Goal: Task Accomplishment & Management: Use online tool/utility

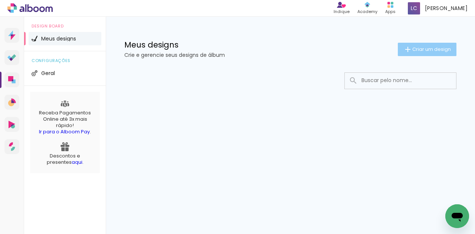
click at [402, 53] on paper-button "Criar um design" at bounding box center [427, 49] width 59 height 13
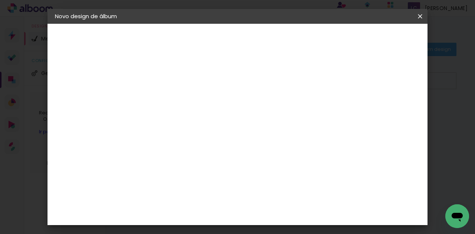
click at [176, 100] on input at bounding box center [176, 100] width 0 height 12
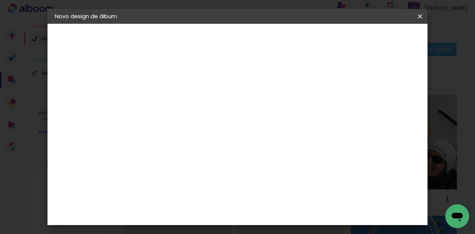
type input "[PERSON_NAME] - 62815"
type paper-input "[PERSON_NAME] - 62815"
drag, startPoint x: 308, startPoint y: 99, endPoint x: 394, endPoint y: 41, distance: 104.0
click at [0, 0] on slot "Avançar" at bounding box center [0, 0] width 0 height 0
click at [0, 0] on slot "Tamanho Livre" at bounding box center [0, 0] width 0 height 0
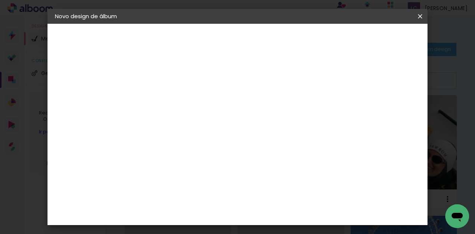
click at [315, 35] on paper-button "Avançar" at bounding box center [297, 39] width 36 height 13
click at [284, 196] on div at bounding box center [284, 196] width 28 height 1
click at [283, 189] on input "60" at bounding box center [279, 190] width 19 height 11
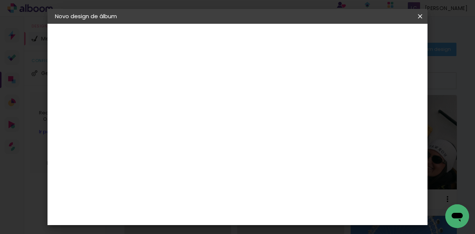
scroll to position [244, 0]
type input "20,2"
type paper-input "20,2"
click at [215, 129] on input "30" at bounding box center [210, 130] width 19 height 11
click at [285, 208] on input "20,2" at bounding box center [279, 212] width 19 height 11
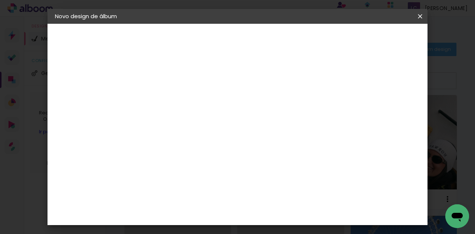
click at [290, 213] on div "cm" at bounding box center [294, 212] width 9 height 11
click at [287, 211] on input "20,2" at bounding box center [279, 212] width 19 height 11
click at [289, 212] on input "20,2" at bounding box center [279, 212] width 19 height 11
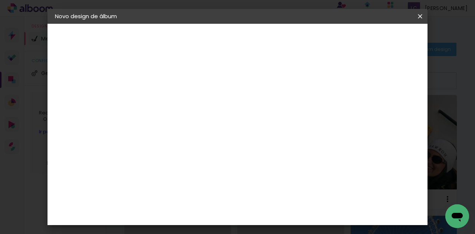
type input "20,3"
type paper-input "20,3"
click at [216, 195] on input "30" at bounding box center [210, 194] width 19 height 11
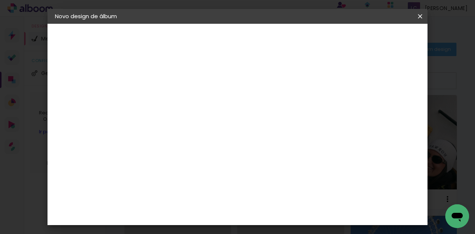
type input "15,2"
type paper-input "15,2"
type input "4"
type paper-input "4"
click at [365, 116] on input "4" at bounding box center [360, 112] width 13 height 11
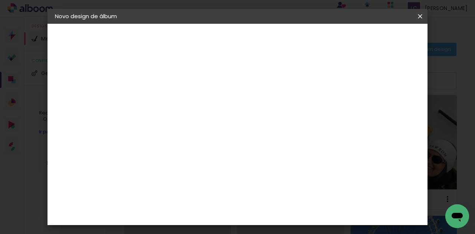
type input "3"
type paper-input "3"
click at [365, 116] on input "3" at bounding box center [363, 112] width 13 height 11
type input "2"
type paper-input "2"
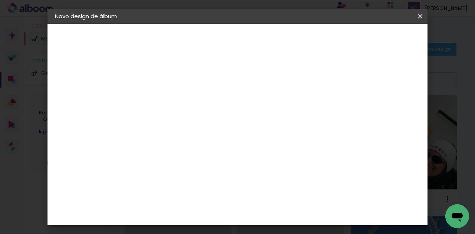
click at [367, 116] on input "2" at bounding box center [365, 112] width 13 height 11
click at [353, 31] on header "Tamanho livre Defina a largura, altura e sangria das lâminas. Voltar Iniciar de…" at bounding box center [248, 46] width 209 height 44
click at [335, 37] on span "Iniciar design" at bounding box center [323, 42] width 21 height 10
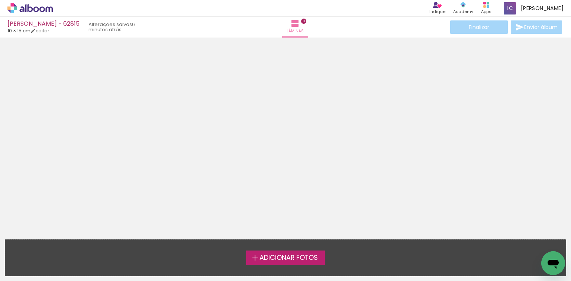
click at [39, 12] on icon at bounding box center [29, 8] width 45 height 10
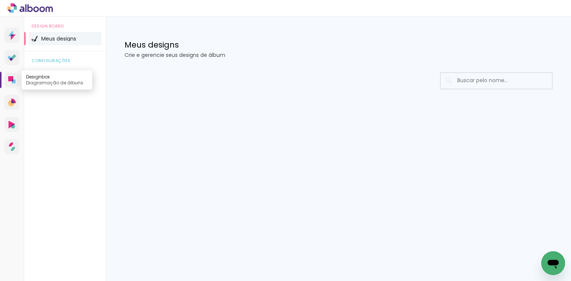
click at [13, 81] on icon at bounding box center [14, 81] width 4 height 4
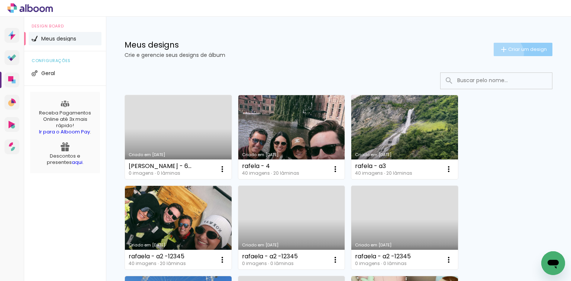
click at [499, 53] on iron-icon at bounding box center [503, 49] width 9 height 9
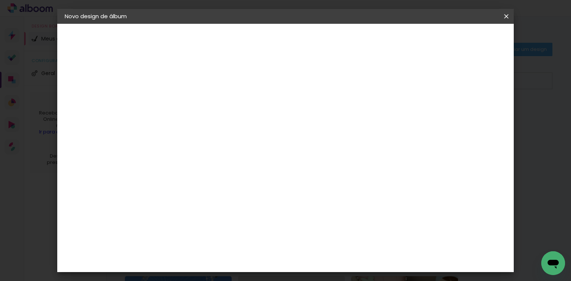
click at [186, 94] on input at bounding box center [186, 100] width 0 height 12
type input "monike - 62893"
type paper-input "monike - 62893"
click at [262, 34] on paper-button "Avançar" at bounding box center [244, 39] width 36 height 13
drag, startPoint x: 480, startPoint y: 34, endPoint x: 464, endPoint y: 106, distance: 73.8
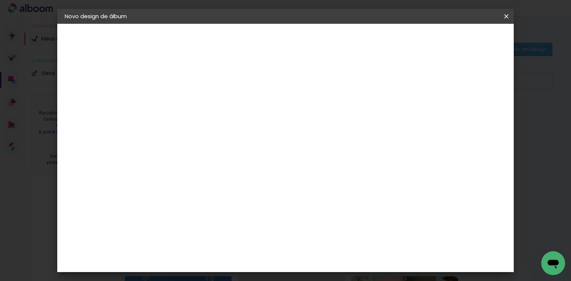
click at [336, 87] on div "Fornecedor Escolha um fornecedor ou avance com o tamanho livre. Voltar Avançar" at bounding box center [245, 55] width 182 height 63
click at [325, 106] on paper-item "Tamanho Livre" at bounding box center [289, 113] width 71 height 16
click at [325, 35] on paper-button "Avançar" at bounding box center [307, 39] width 36 height 13
click at [329, 224] on input "60" at bounding box center [326, 227] width 19 height 11
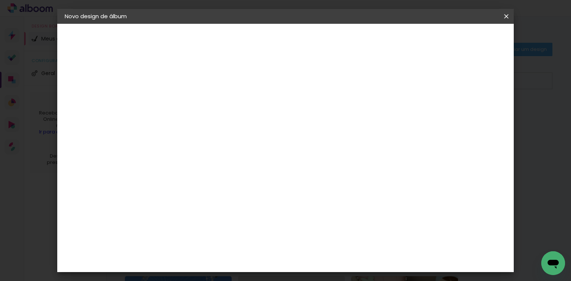
click at [329, 224] on input "60" at bounding box center [326, 227] width 19 height 11
type input "20,3"
type paper-input "20,3"
click at [245, 217] on input "30" at bounding box center [242, 217] width 19 height 11
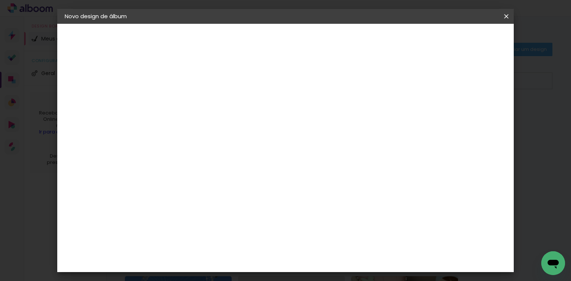
click at [245, 217] on input "30" at bounding box center [242, 217] width 19 height 11
type input "15,2"
type paper-input "15,2"
type input "4"
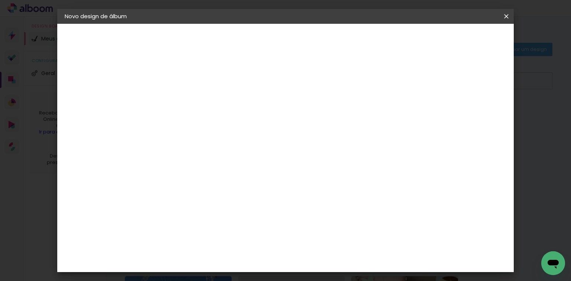
type paper-input "4"
click at [441, 113] on input "4" at bounding box center [436, 112] width 13 height 11
type input "3"
type paper-input "3"
click at [442, 113] on input "3" at bounding box center [440, 112] width 13 height 11
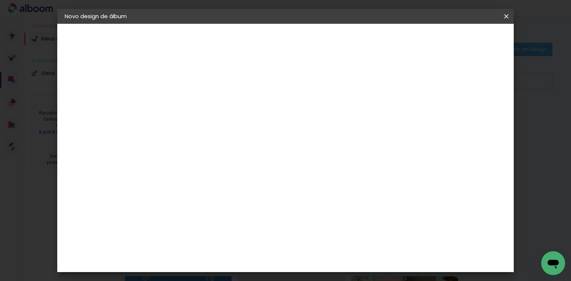
type input "2"
type paper-input "2"
click at [443, 114] on input "2" at bounding box center [440, 112] width 13 height 11
click at [407, 42] on span "Iniciar design" at bounding box center [390, 39] width 34 height 5
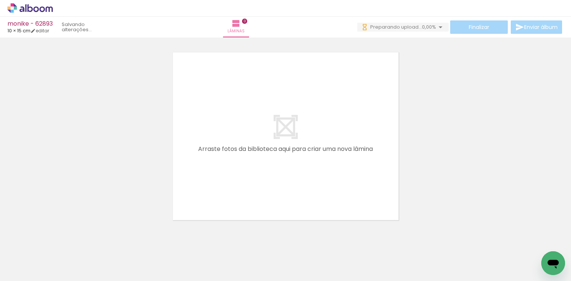
drag, startPoint x: 71, startPoint y: 257, endPoint x: 260, endPoint y: 135, distance: 225.4
click at [260, 135] on quentale-workspace at bounding box center [285, 140] width 571 height 281
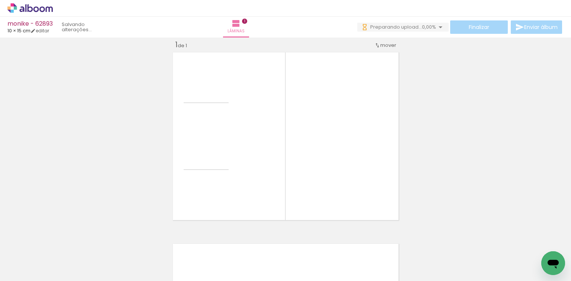
scroll to position [9, 0]
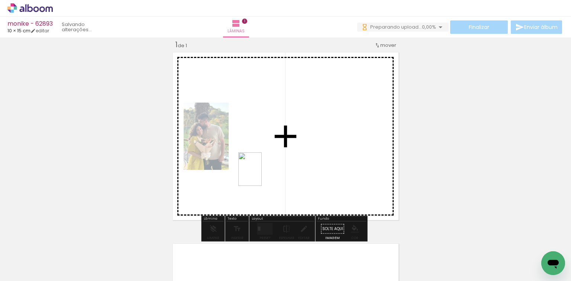
drag, startPoint x: 108, startPoint y: 263, endPoint x: 265, endPoint y: 198, distance: 169.5
click at [261, 174] on quentale-workspace at bounding box center [285, 140] width 571 height 281
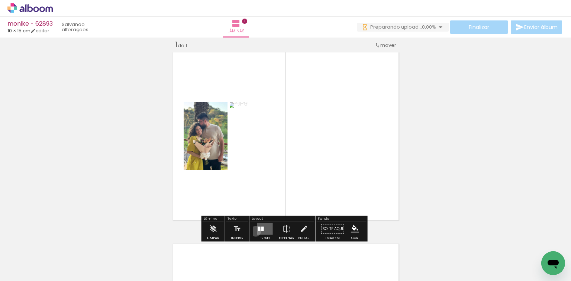
drag, startPoint x: 254, startPoint y: 231, endPoint x: 264, endPoint y: 230, distance: 10.8
click at [255, 231] on div at bounding box center [265, 228] width 20 height 15
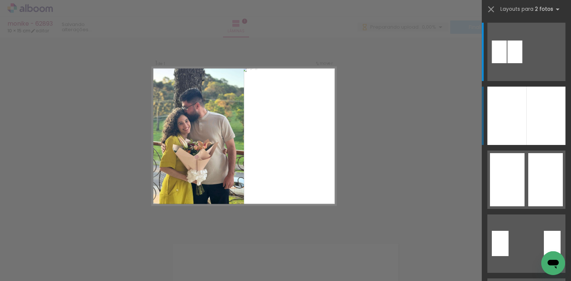
click at [526, 104] on div at bounding box center [545, 116] width 39 height 58
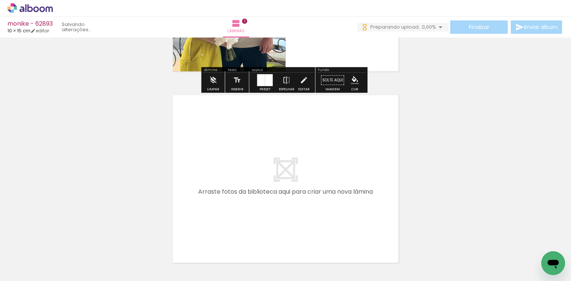
scroll to position [0, 0]
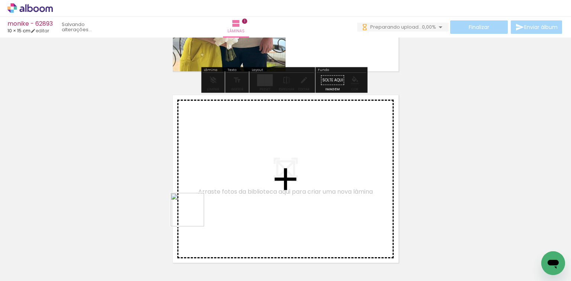
drag, startPoint x: 171, startPoint y: 247, endPoint x: 227, endPoint y: 189, distance: 80.4
click at [227, 189] on quentale-workspace at bounding box center [285, 140] width 571 height 281
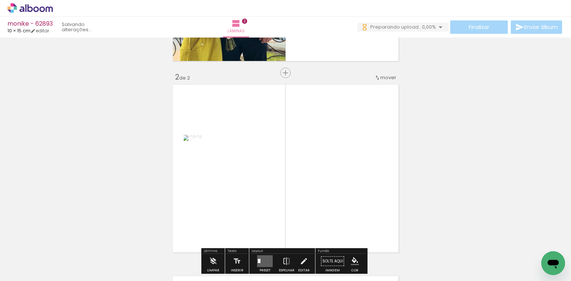
scroll to position [191, 0]
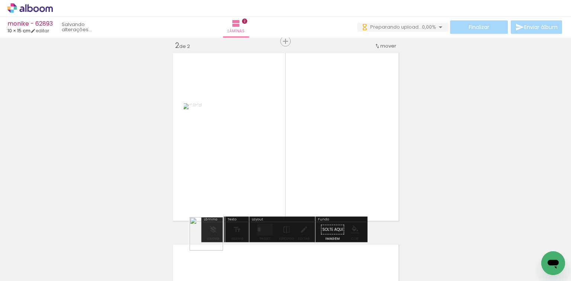
drag, startPoint x: 208, startPoint y: 248, endPoint x: 253, endPoint y: 178, distance: 83.2
click at [248, 181] on quentale-workspace at bounding box center [285, 140] width 571 height 281
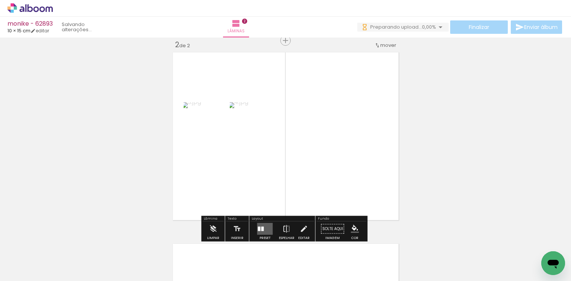
click at [259, 231] on quentale-layouter at bounding box center [265, 229] width 16 height 12
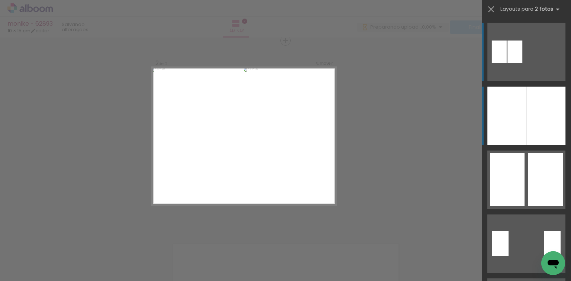
click at [519, 98] on div at bounding box center [506, 116] width 39 height 58
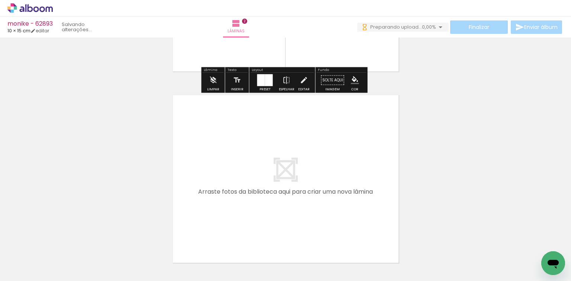
drag, startPoint x: 260, startPoint y: 241, endPoint x: 260, endPoint y: 217, distance: 24.5
click at [260, 217] on quentale-workspace at bounding box center [285, 140] width 571 height 281
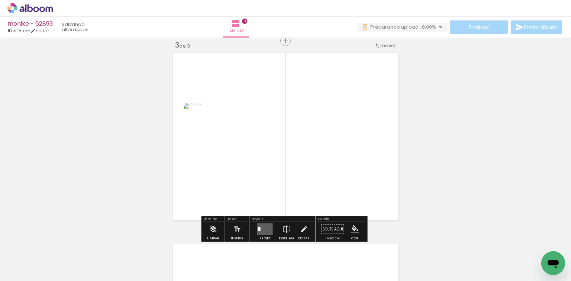
drag, startPoint x: 295, startPoint y: 198, endPoint x: 304, endPoint y: 136, distance: 61.9
click at [302, 155] on quentale-workspace at bounding box center [285, 140] width 571 height 281
click at [261, 227] on div at bounding box center [262, 229] width 3 height 4
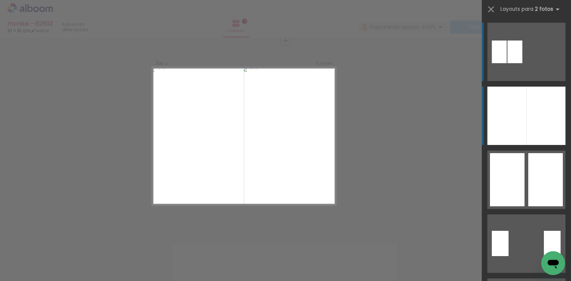
click at [521, 99] on div at bounding box center [506, 116] width 39 height 58
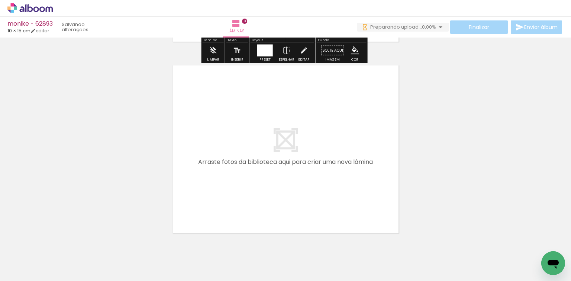
drag, startPoint x: 329, startPoint y: 253, endPoint x: 337, endPoint y: 193, distance: 59.9
click at [337, 193] on quentale-workspace at bounding box center [285, 140] width 571 height 281
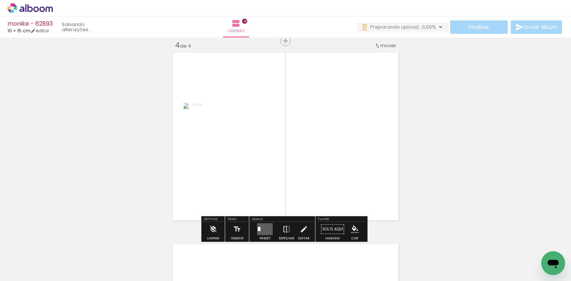
drag, startPoint x: 360, startPoint y: 238, endPoint x: 299, endPoint y: 165, distance: 95.7
click at [321, 176] on quentale-workspace at bounding box center [285, 140] width 571 height 281
click at [266, 223] on div at bounding box center [265, 228] width 20 height 15
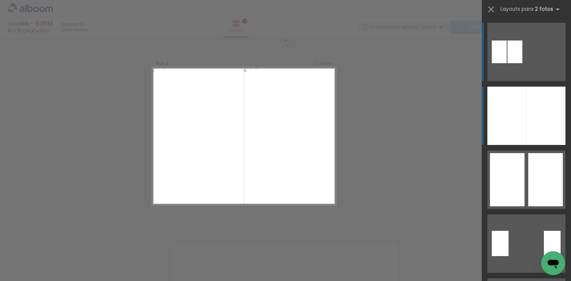
click at [556, 97] on div at bounding box center [545, 116] width 39 height 58
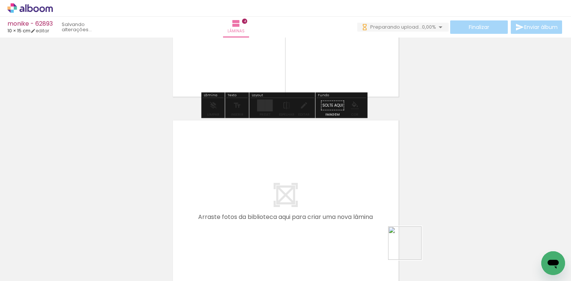
drag, startPoint x: 410, startPoint y: 248, endPoint x: 419, endPoint y: 237, distance: 14.9
click at [384, 222] on quentale-workspace at bounding box center [285, 140] width 571 height 281
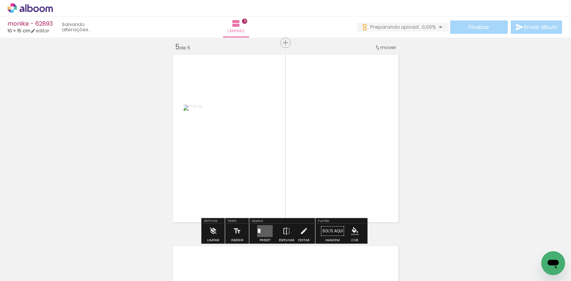
scroll to position [774, 0]
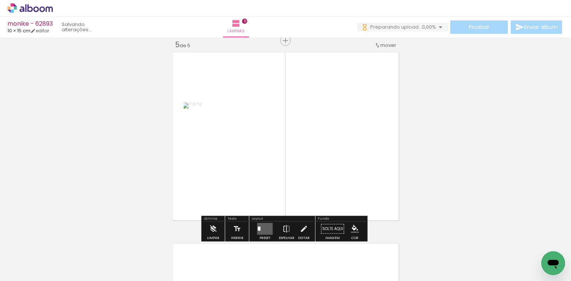
drag, startPoint x: 443, startPoint y: 241, endPoint x: 246, endPoint y: 192, distance: 203.5
click at [284, 175] on quentale-workspace at bounding box center [285, 140] width 571 height 281
click at [269, 233] on quentale-layouter at bounding box center [265, 229] width 16 height 12
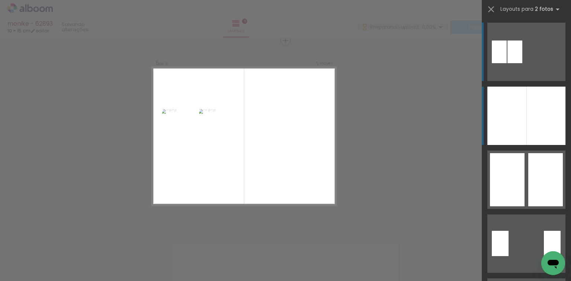
click at [515, 97] on div at bounding box center [506, 116] width 39 height 58
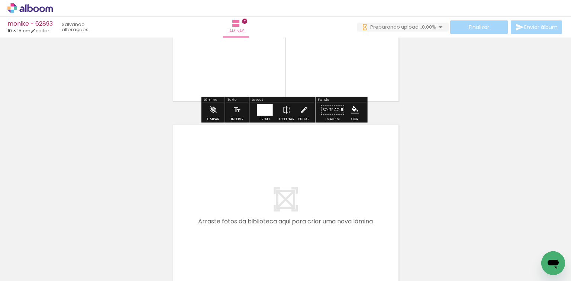
drag, startPoint x: 481, startPoint y: 241, endPoint x: 265, endPoint y: 217, distance: 217.8
click at [265, 217] on quentale-workspace at bounding box center [285, 140] width 571 height 281
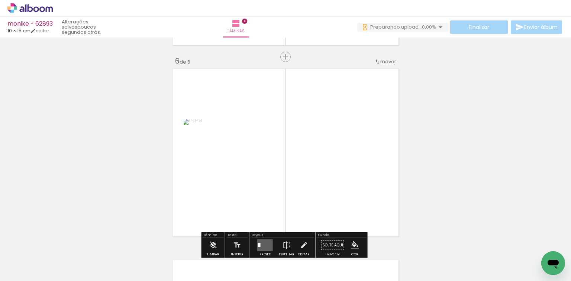
scroll to position [966, 0]
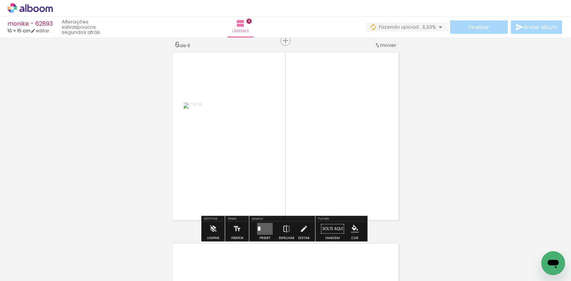
drag, startPoint x: 534, startPoint y: 256, endPoint x: 250, endPoint y: 192, distance: 290.5
click at [326, 179] on quentale-workspace at bounding box center [285, 140] width 571 height 281
click at [264, 218] on div "Layout" at bounding box center [282, 219] width 64 height 4
click at [265, 219] on div "Layout" at bounding box center [282, 219] width 64 height 4
click at [260, 221] on div at bounding box center [265, 228] width 20 height 15
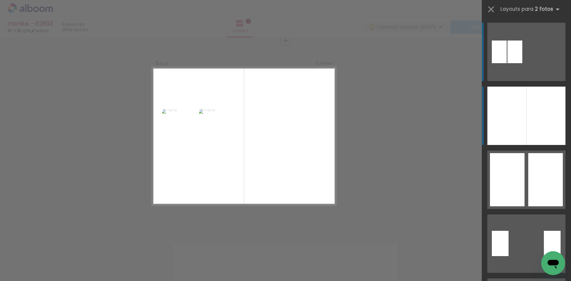
click at [510, 134] on div at bounding box center [506, 116] width 39 height 58
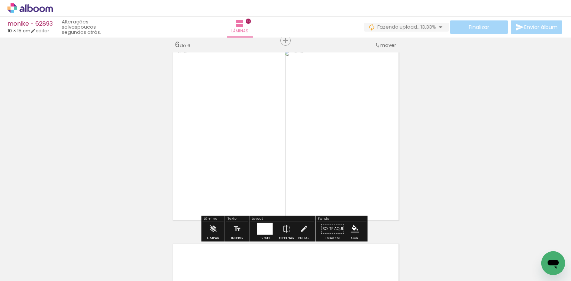
scroll to position [0, 385]
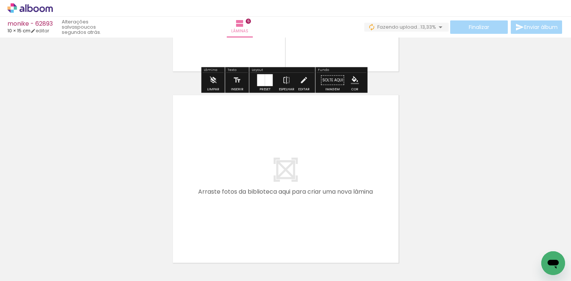
click at [210, 211] on quentale-workspace at bounding box center [285, 140] width 571 height 281
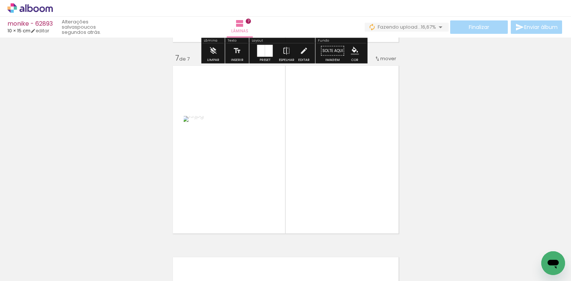
drag, startPoint x: 227, startPoint y: 265, endPoint x: 253, endPoint y: 179, distance: 89.4
click at [253, 179] on quentale-workspace at bounding box center [285, 140] width 571 height 281
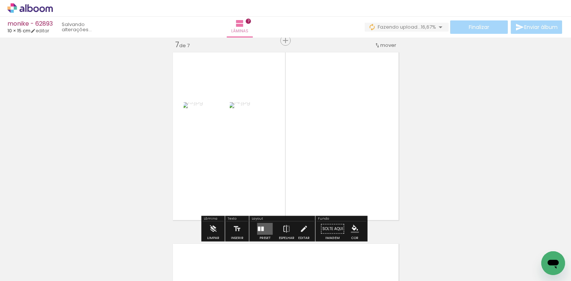
click at [261, 222] on div at bounding box center [265, 228] width 20 height 15
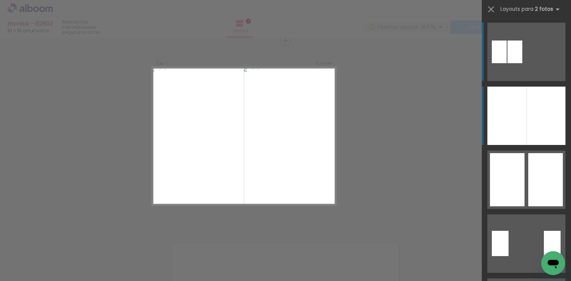
click at [513, 105] on div at bounding box center [506, 116] width 39 height 58
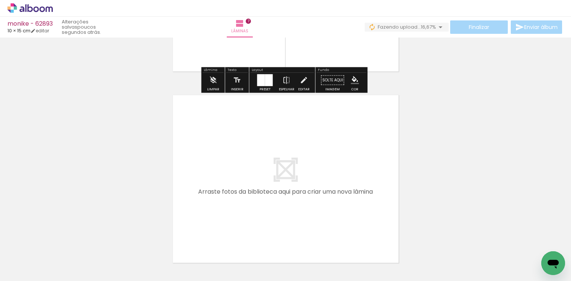
drag, startPoint x: 269, startPoint y: 247, endPoint x: 284, endPoint y: 184, distance: 64.3
click at [284, 184] on quentale-workspace at bounding box center [285, 140] width 571 height 281
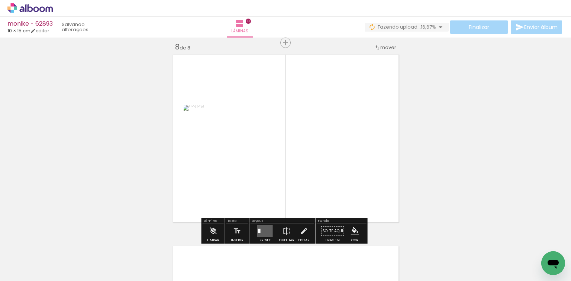
scroll to position [1348, 0]
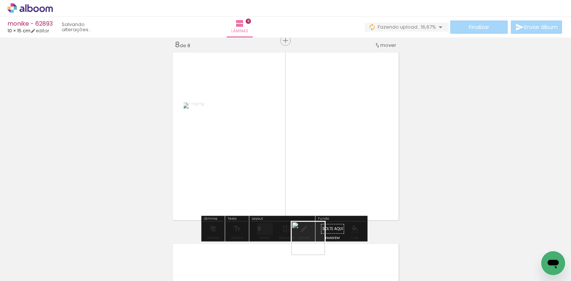
drag, startPoint x: 315, startPoint y: 251, endPoint x: 305, endPoint y: 171, distance: 80.5
click at [308, 176] on quentale-workspace at bounding box center [285, 140] width 571 height 281
click at [262, 223] on quentale-layouter at bounding box center [265, 229] width 16 height 12
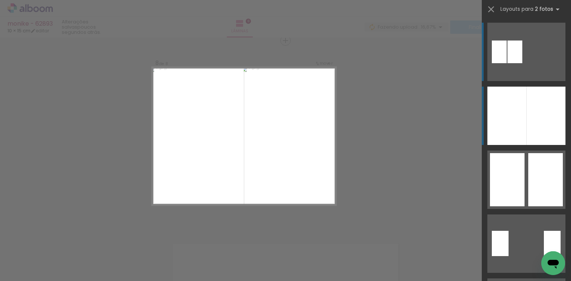
click at [499, 103] on div at bounding box center [506, 116] width 39 height 58
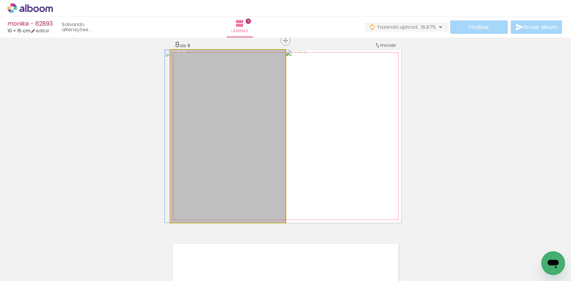
drag, startPoint x: 227, startPoint y: 176, endPoint x: 224, endPoint y: 197, distance: 21.4
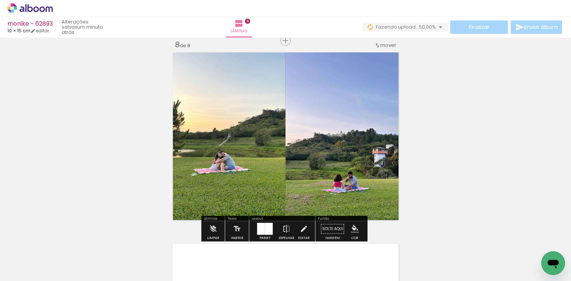
click at [178, 66] on quentale-photo at bounding box center [227, 136] width 115 height 173
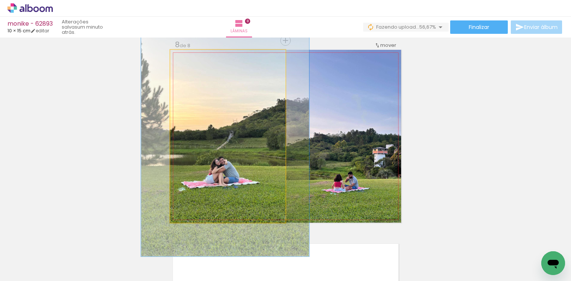
drag, startPoint x: 185, startPoint y: 56, endPoint x: 195, endPoint y: 57, distance: 10.1
type paper-slider "139"
click at [195, 57] on div at bounding box center [197, 57] width 7 height 7
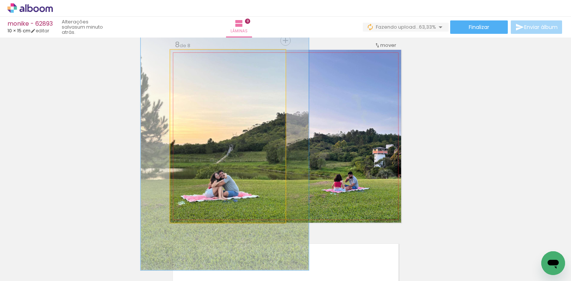
drag, startPoint x: 209, startPoint y: 95, endPoint x: 208, endPoint y: 109, distance: 13.7
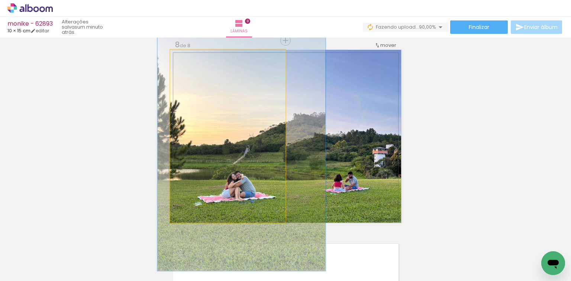
drag, startPoint x: 209, startPoint y: 117, endPoint x: 221, endPoint y: 117, distance: 12.6
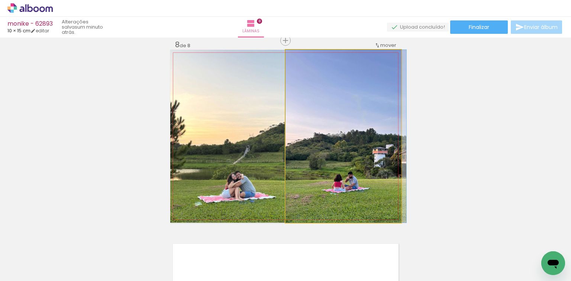
drag, startPoint x: 357, startPoint y: 124, endPoint x: 358, endPoint y: 121, distance: 3.9
click at [389, 92] on quentale-photo at bounding box center [343, 136] width 116 height 173
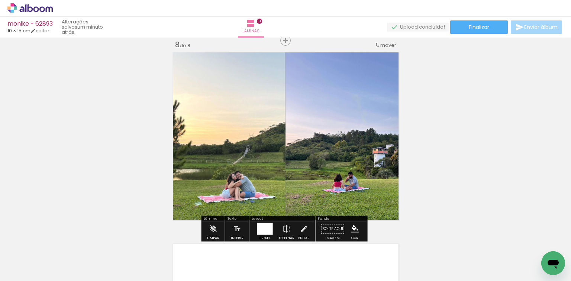
click at [355, 97] on quentale-photo at bounding box center [343, 136] width 116 height 173
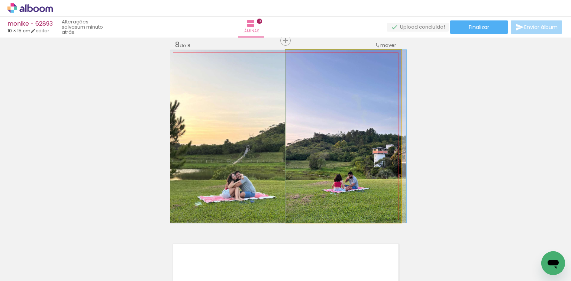
click at [355, 97] on quentale-photo at bounding box center [343, 136] width 116 height 173
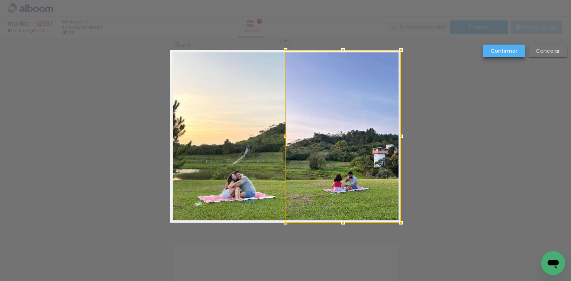
click at [0, 0] on slot "Confirmar" at bounding box center [0, 0] width 0 height 0
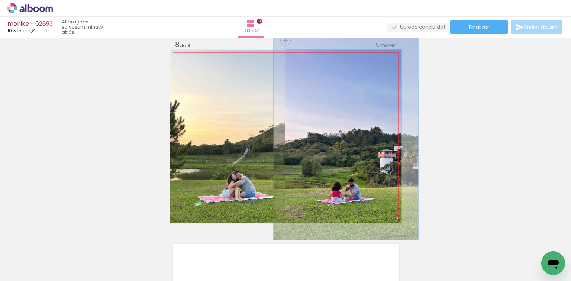
drag, startPoint x: 305, startPoint y: 56, endPoint x: 310, endPoint y: 58, distance: 5.7
type paper-slider "120"
click at [310, 58] on div at bounding box center [308, 58] width 12 height 12
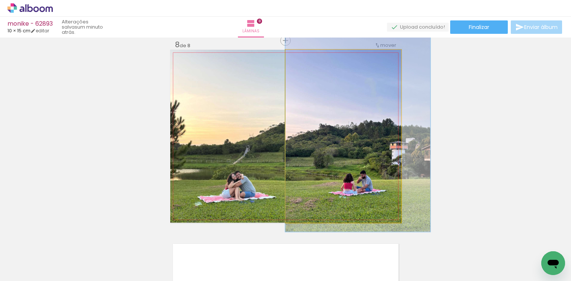
drag, startPoint x: 330, startPoint y: 97, endPoint x: 346, endPoint y: 89, distance: 17.9
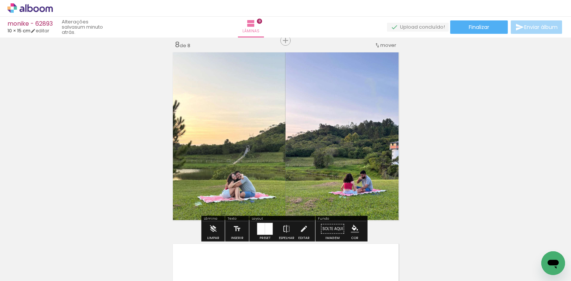
click at [234, 92] on quentale-photo at bounding box center [227, 136] width 115 height 173
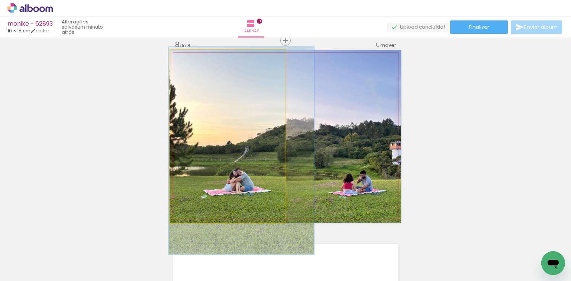
drag, startPoint x: 193, startPoint y: 61, endPoint x: 188, endPoint y: 61, distance: 5.6
type paper-slider "120"
click at [188, 61] on div at bounding box center [193, 58] width 12 height 12
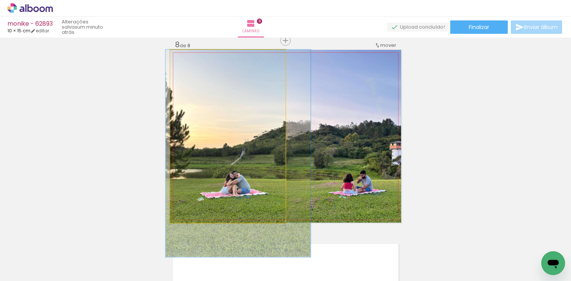
drag, startPoint x: 217, startPoint y: 105, endPoint x: 214, endPoint y: 121, distance: 16.3
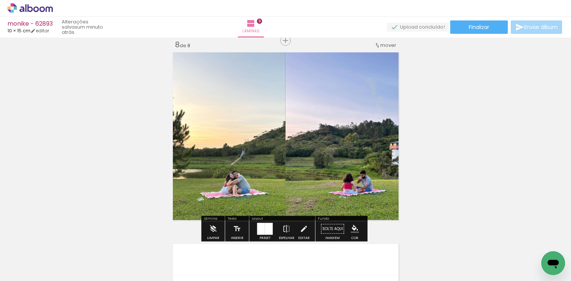
click at [317, 112] on quentale-photo at bounding box center [343, 136] width 116 height 173
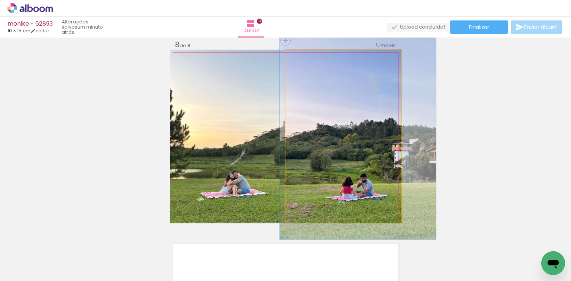
type paper-slider "129"
click at [311, 60] on div at bounding box center [311, 57] width 7 height 7
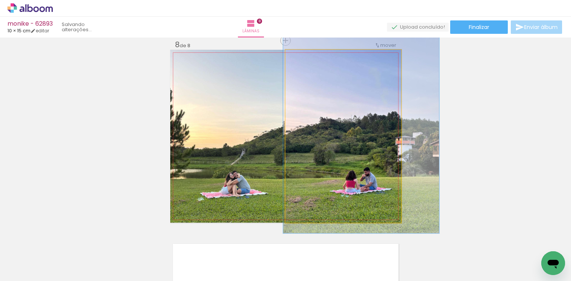
drag, startPoint x: 335, startPoint y: 95, endPoint x: 338, endPoint y: 89, distance: 7.1
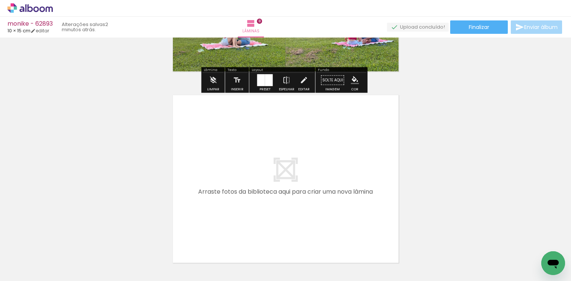
drag, startPoint x: 359, startPoint y: 256, endPoint x: 389, endPoint y: 239, distance: 33.8
click at [353, 232] on quentale-workspace at bounding box center [285, 140] width 571 height 281
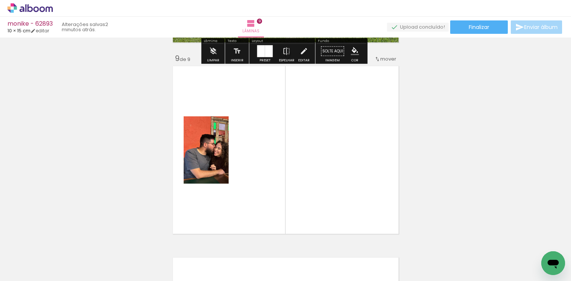
scroll to position [1540, 0]
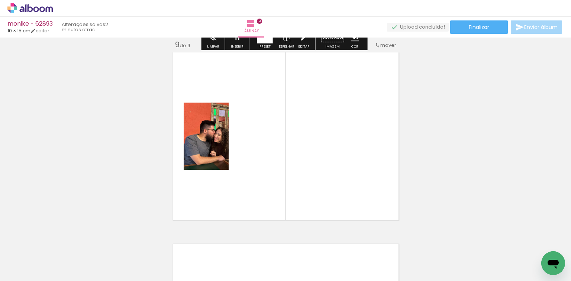
drag, startPoint x: 377, startPoint y: 227, endPoint x: 338, endPoint y: 222, distance: 39.3
click at [369, 220] on quentale-workspace at bounding box center [285, 140] width 571 height 281
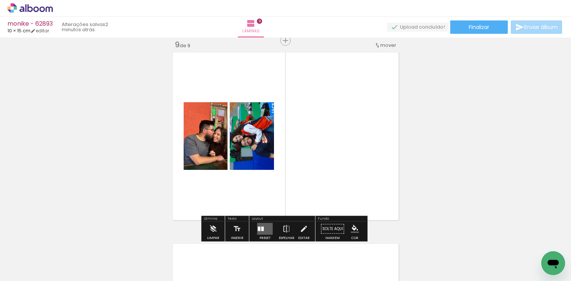
click at [266, 229] on quentale-layouter at bounding box center [265, 229] width 16 height 12
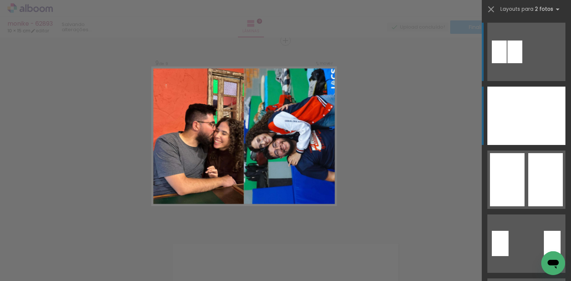
click at [510, 122] on div at bounding box center [506, 116] width 39 height 58
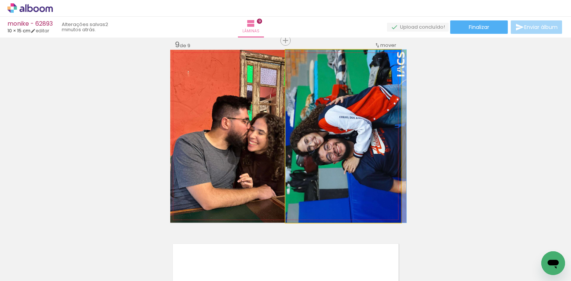
drag, startPoint x: 367, startPoint y: 144, endPoint x: 370, endPoint y: 141, distance: 4.2
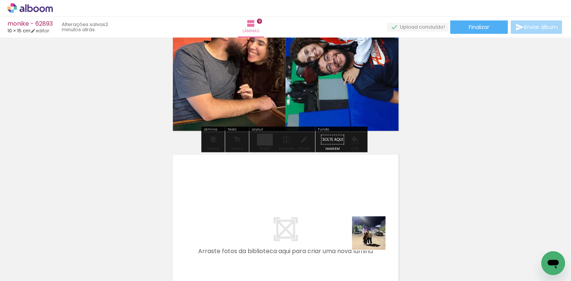
drag, startPoint x: 441, startPoint y: 260, endPoint x: 367, endPoint y: 230, distance: 80.3
click at [367, 230] on quentale-workspace at bounding box center [285, 140] width 571 height 281
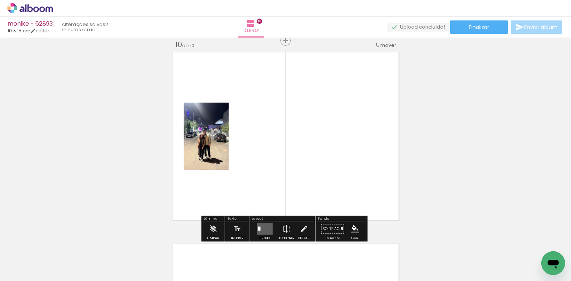
scroll to position [1731, 0]
drag, startPoint x: 478, startPoint y: 250, endPoint x: 325, endPoint y: 212, distance: 157.6
click at [361, 203] on quentale-workspace at bounding box center [285, 140] width 571 height 281
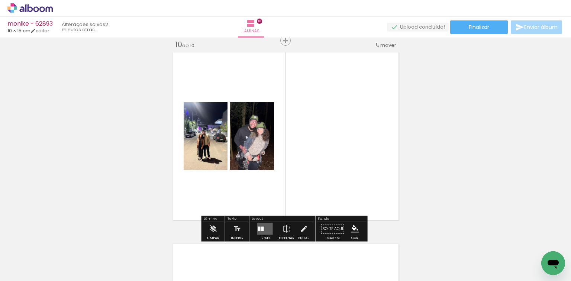
click at [268, 225] on quentale-layouter at bounding box center [265, 229] width 16 height 12
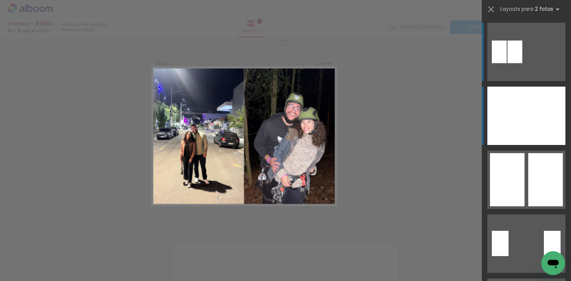
click at [513, 116] on div at bounding box center [506, 116] width 39 height 58
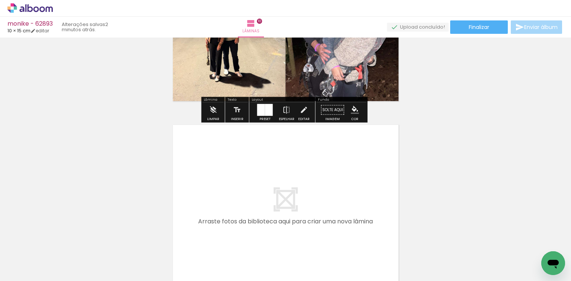
scroll to position [0, 693]
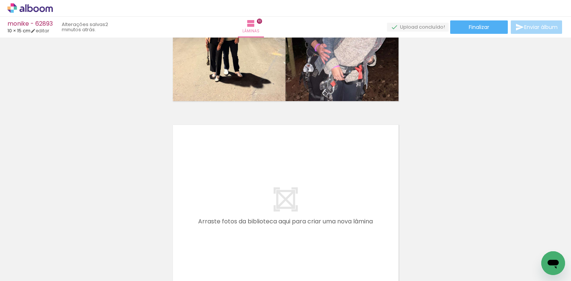
drag, startPoint x: 221, startPoint y: 229, endPoint x: 234, endPoint y: 209, distance: 23.7
click at [234, 209] on quentale-workspace at bounding box center [285, 140] width 571 height 281
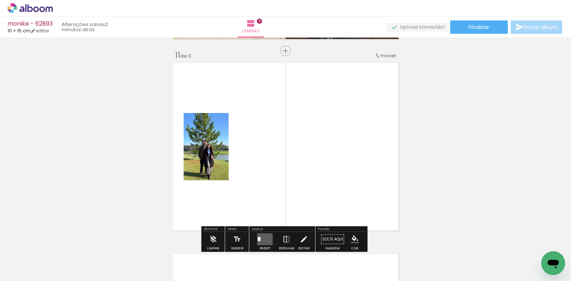
drag, startPoint x: 256, startPoint y: 248, endPoint x: 277, endPoint y: 204, distance: 49.8
click at [276, 200] on quentale-workspace at bounding box center [285, 140] width 571 height 281
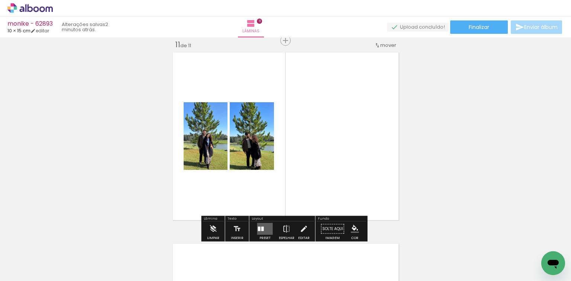
click at [264, 226] on quentale-layouter at bounding box center [265, 229] width 16 height 12
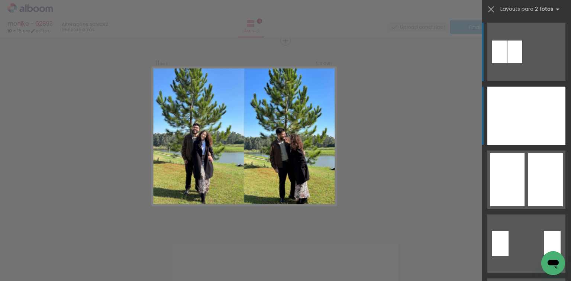
click at [507, 107] on div at bounding box center [506, 116] width 39 height 58
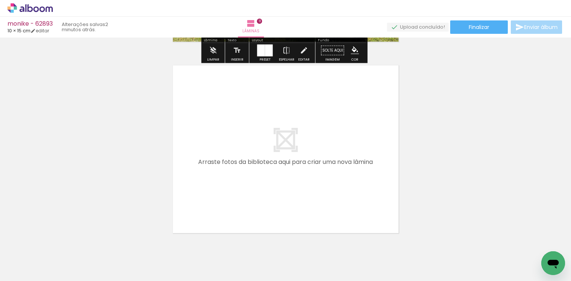
drag, startPoint x: 313, startPoint y: 226, endPoint x: 318, endPoint y: 196, distance: 30.0
click at [318, 196] on quentale-workspace at bounding box center [285, 140] width 571 height 281
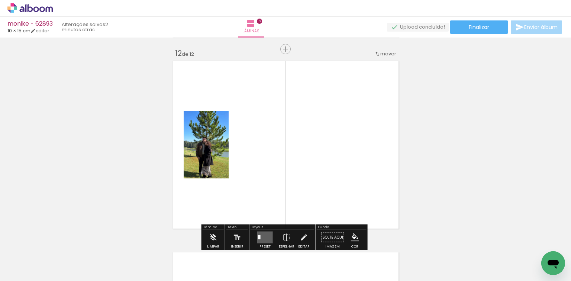
scroll to position [2113, 0]
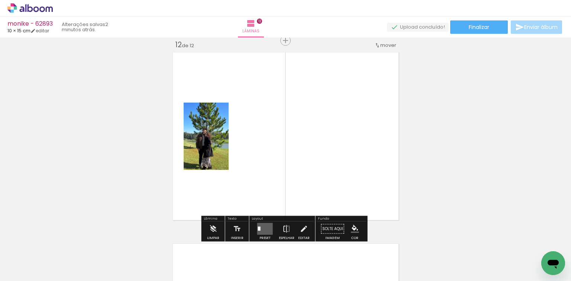
drag, startPoint x: 348, startPoint y: 250, endPoint x: 272, endPoint y: 175, distance: 106.4
click at [306, 175] on quentale-workspace at bounding box center [285, 140] width 571 height 281
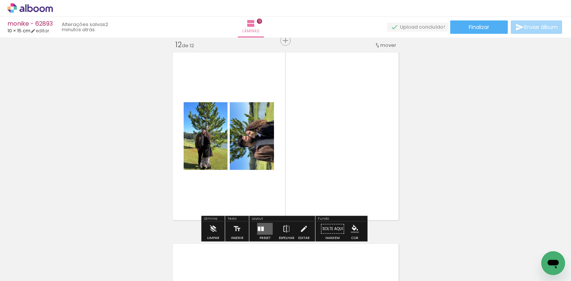
click at [261, 225] on quentale-layouter at bounding box center [265, 229] width 16 height 12
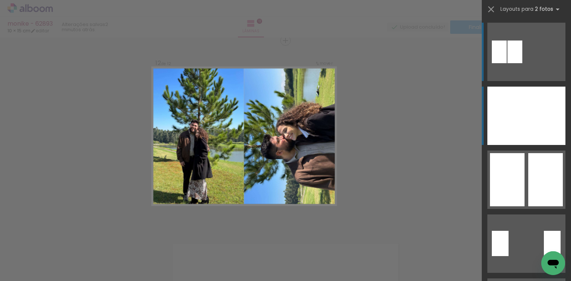
click at [519, 110] on div at bounding box center [506, 116] width 39 height 58
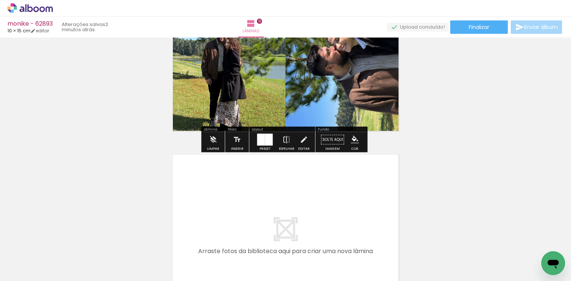
drag, startPoint x: 366, startPoint y: 229, endPoint x: 352, endPoint y: 218, distance: 17.8
click at [352, 218] on quentale-workspace at bounding box center [285, 140] width 571 height 281
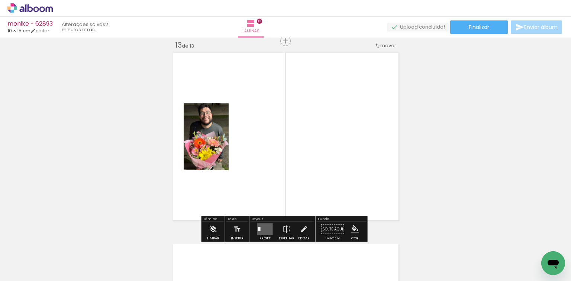
scroll to position [2305, 0]
drag, startPoint x: 393, startPoint y: 228, endPoint x: 309, endPoint y: 199, distance: 88.7
click at [365, 213] on quentale-workspace at bounding box center [285, 140] width 571 height 281
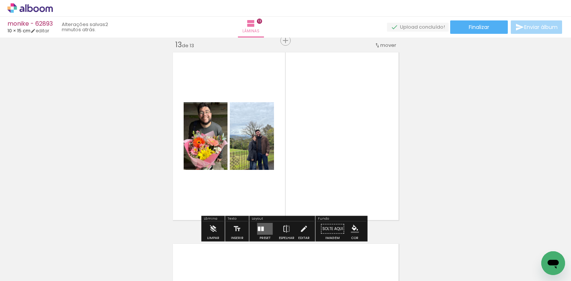
click at [257, 223] on quentale-layouter at bounding box center [265, 229] width 16 height 12
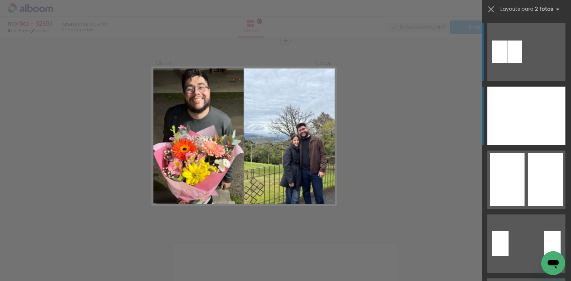
click at [530, 98] on div at bounding box center [545, 116] width 39 height 58
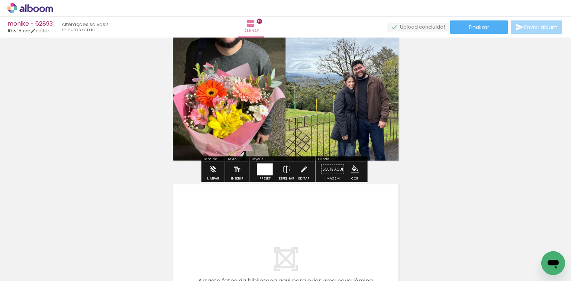
drag, startPoint x: 406, startPoint y: 229, endPoint x: 368, endPoint y: 222, distance: 38.0
click at [368, 222] on quentale-workspace at bounding box center [285, 140] width 571 height 281
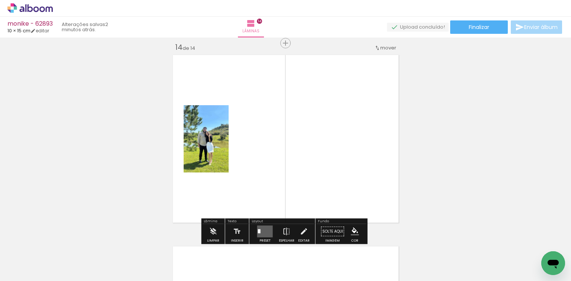
scroll to position [2496, 0]
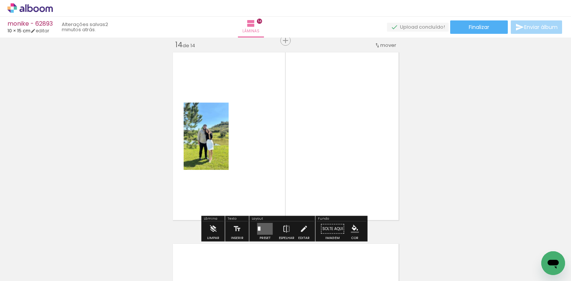
drag, startPoint x: 507, startPoint y: 253, endPoint x: 291, endPoint y: 186, distance: 225.3
click at [375, 202] on quentale-workspace at bounding box center [285, 140] width 571 height 281
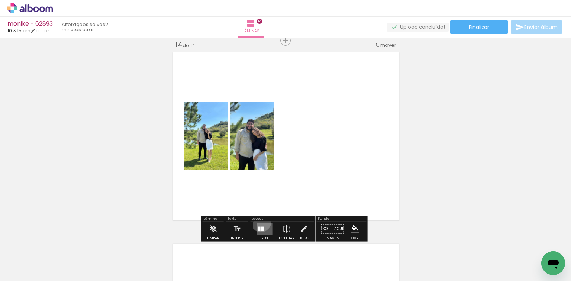
click at [260, 222] on div at bounding box center [265, 228] width 20 height 15
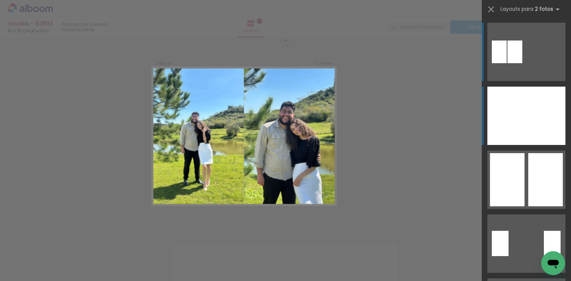
click at [529, 96] on div at bounding box center [545, 116] width 39 height 58
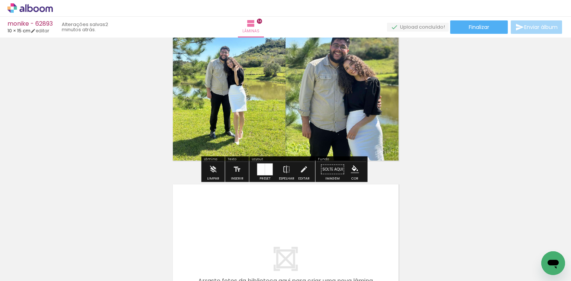
scroll to position [0, 740]
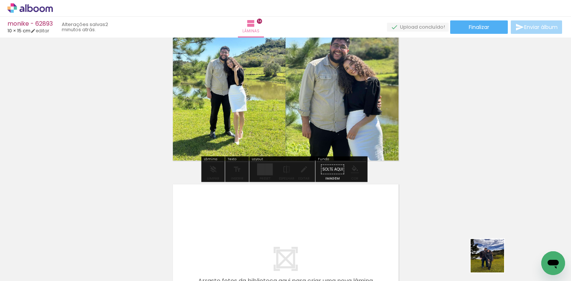
drag, startPoint x: 493, startPoint y: 261, endPoint x: 373, endPoint y: 208, distance: 130.9
click at [373, 208] on quentale-workspace at bounding box center [285, 140] width 571 height 281
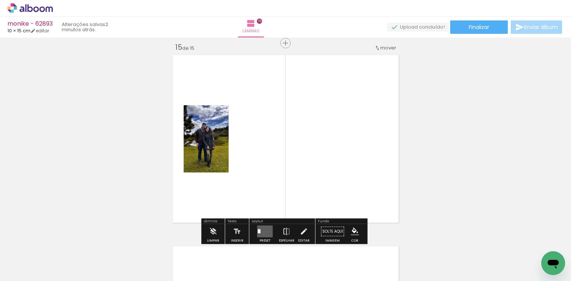
scroll to position [2687, 0]
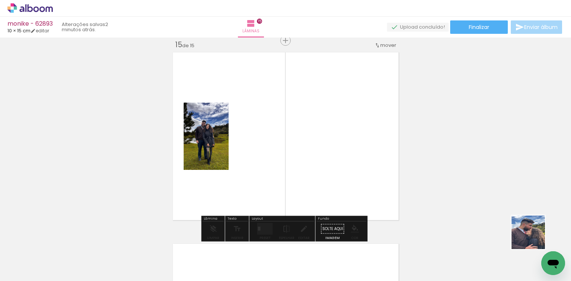
drag, startPoint x: 533, startPoint y: 238, endPoint x: 326, endPoint y: 159, distance: 221.5
click at [422, 182] on quentale-workspace at bounding box center [285, 140] width 571 height 281
drag, startPoint x: 529, startPoint y: 238, endPoint x: 292, endPoint y: 194, distance: 241.6
click at [301, 193] on quentale-workspace at bounding box center [285, 140] width 571 height 281
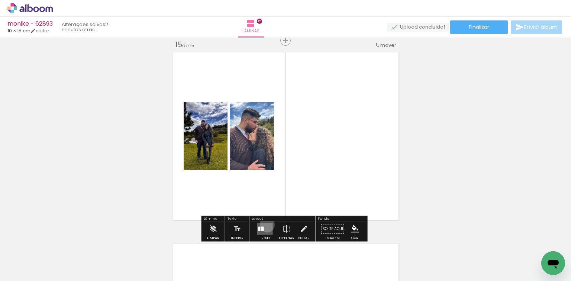
click at [265, 224] on quentale-layouter at bounding box center [265, 229] width 16 height 12
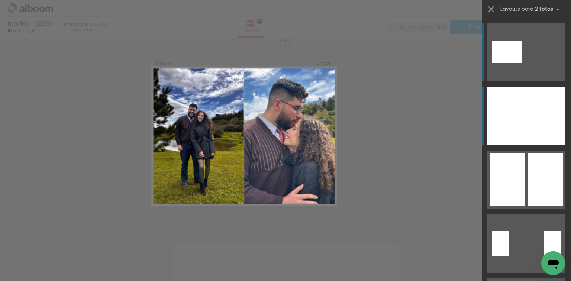
click at [500, 114] on div at bounding box center [506, 116] width 39 height 58
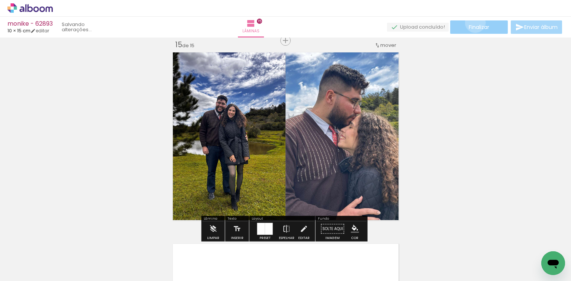
click at [472, 22] on paper-button "Finalizar" at bounding box center [479, 26] width 58 height 13
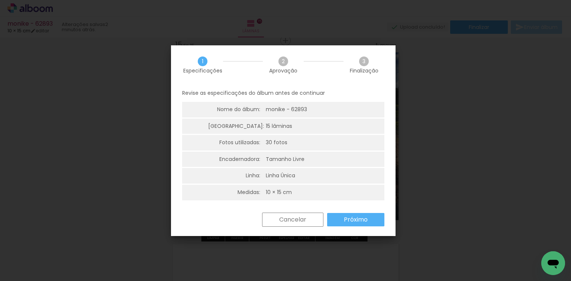
click at [0, 0] on slot "Próximo" at bounding box center [0, 0] width 0 height 0
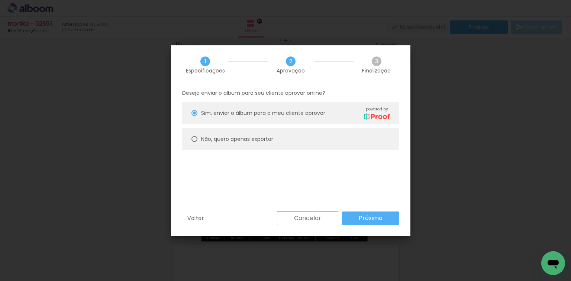
click at [227, 120] on paper-radio-button "Sim, enviar o álbum para o meu cliente aprovar powered by" at bounding box center [290, 113] width 217 height 22
type paper-radio-button "on"
click at [228, 145] on paper-radio-button "Não, quero apenas exportar" at bounding box center [290, 139] width 217 height 22
type paper-radio-button "on"
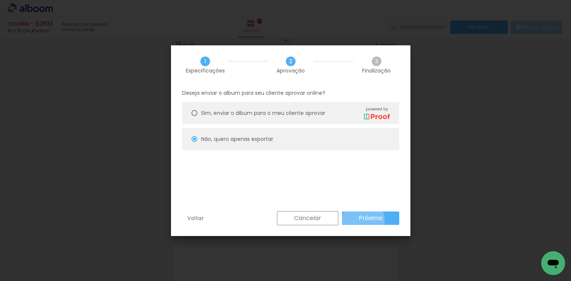
click at [0, 0] on slot "Próximo" at bounding box center [0, 0] width 0 height 0
type input "Alta, 300 DPI"
click at [0, 0] on slot "Exportar" at bounding box center [0, 0] width 0 height 0
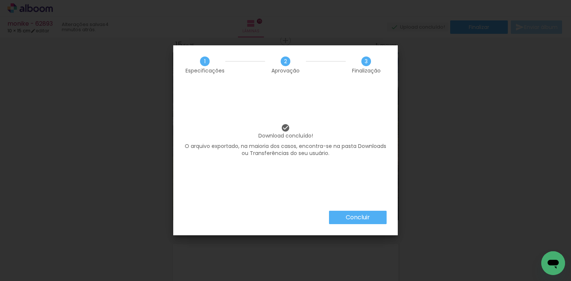
scroll to position [0, 740]
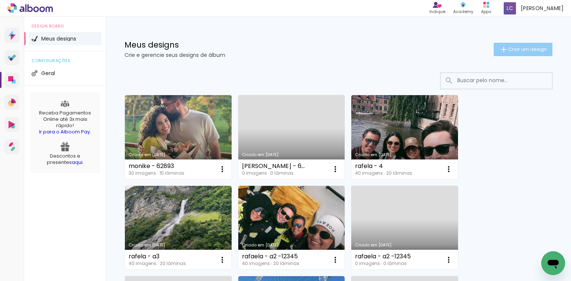
click at [506, 52] on paper-button "Criar um design" at bounding box center [522, 49] width 59 height 13
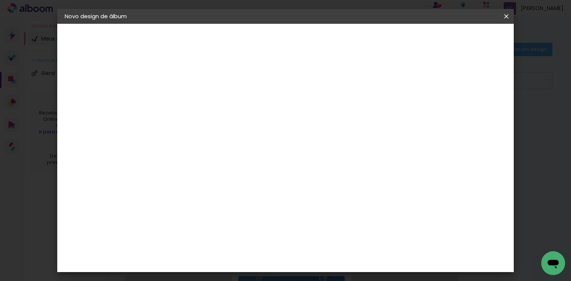
click at [186, 99] on input at bounding box center [186, 100] width 0 height 12
type input "62894 [PERSON_NAME]"
type paper-input "62894 [PERSON_NAME]"
click at [0, 0] on slot "Avançar" at bounding box center [0, 0] width 0 height 0
click at [325, 101] on div at bounding box center [289, 100] width 71 height 10
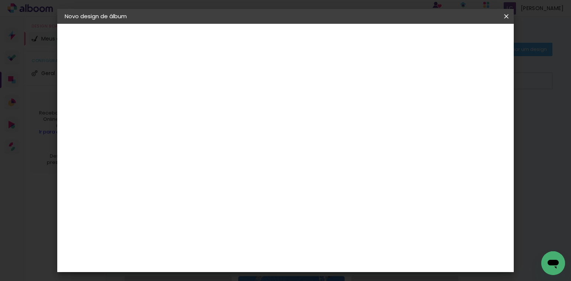
click at [325, 115] on paper-item "Tamanho Livre" at bounding box center [289, 113] width 71 height 16
click at [325, 33] on paper-button "Avançar" at bounding box center [307, 39] width 36 height 13
click at [334, 227] on input "60" at bounding box center [326, 227] width 19 height 11
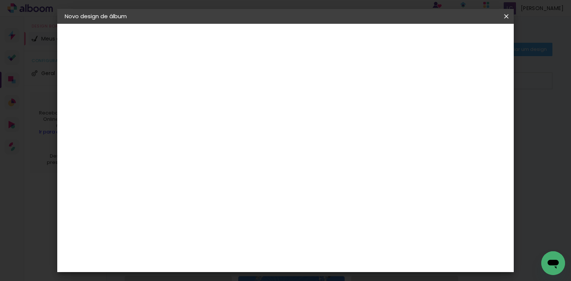
scroll to position [126, 0]
type input "40,6"
type paper-input "40,6"
type input "4"
type paper-input "4"
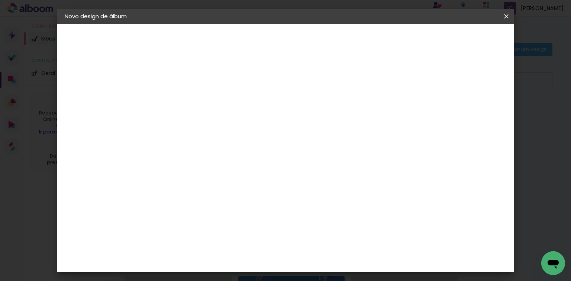
click at [447, 114] on input "4" at bounding box center [442, 112] width 13 height 11
type input "3"
type paper-input "3"
click at [447, 114] on input "3" at bounding box center [444, 112] width 13 height 11
type input "2"
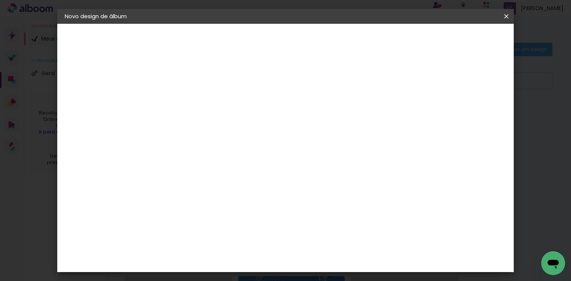
type paper-input "2"
click at [447, 114] on input "2" at bounding box center [444, 112] width 13 height 11
type input "1"
type paper-input "1"
click at [447, 114] on input "1" at bounding box center [445, 112] width 13 height 11
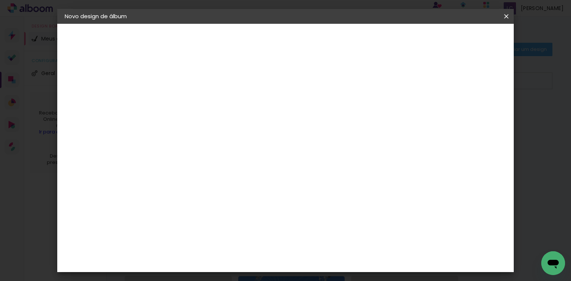
click at [447, 114] on input "1" at bounding box center [447, 112] width 13 height 11
type input "2"
type paper-input "2"
click at [452, 109] on input "2" at bounding box center [445, 112] width 13 height 11
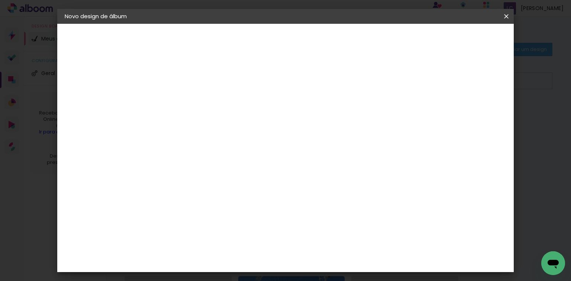
type input "1"
type paper-input "1"
click at [190, 152] on input "30" at bounding box center [188, 153] width 19 height 11
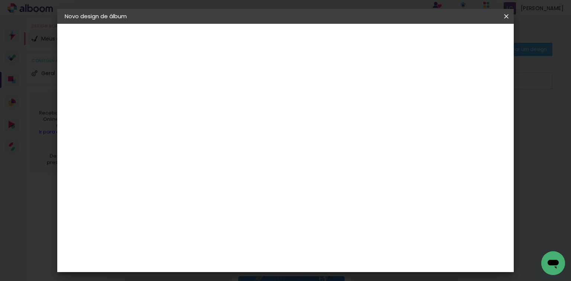
type input "20,3"
type paper-input "20,3"
type input "2"
type paper-input "2"
click at [476, 107] on input "2" at bounding box center [470, 112] width 13 height 11
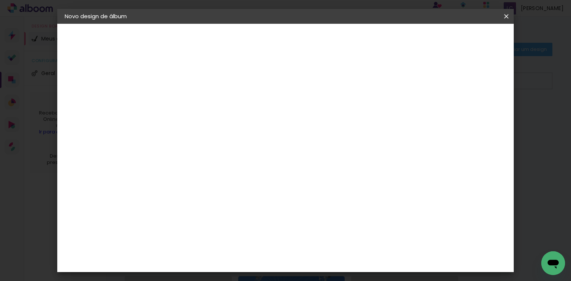
click at [461, 39] on span "Iniciar design" at bounding box center [444, 39] width 34 height 5
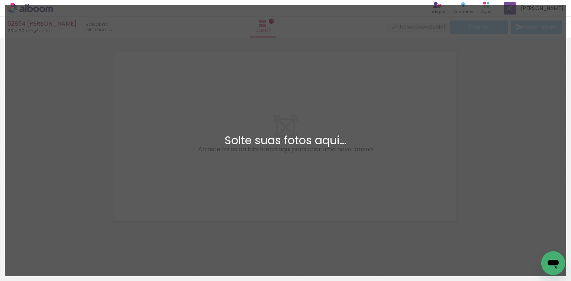
scroll to position [9, 0]
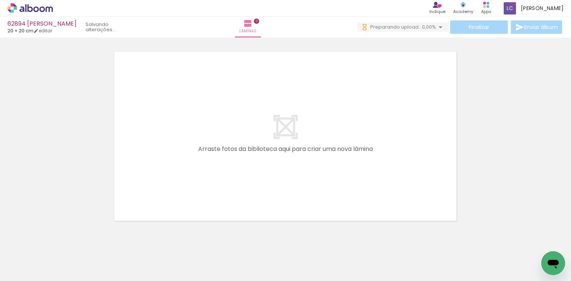
drag, startPoint x: 158, startPoint y: 192, endPoint x: 187, endPoint y: 175, distance: 34.3
click at [185, 174] on quentale-workspace at bounding box center [285, 140] width 571 height 281
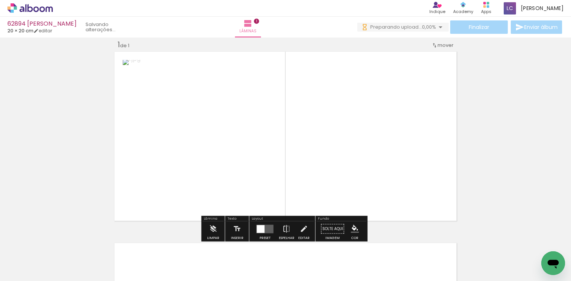
scroll to position [0, 0]
drag, startPoint x: 113, startPoint y: 255, endPoint x: 254, endPoint y: 105, distance: 205.5
click at [250, 105] on quentale-workspace at bounding box center [285, 140] width 571 height 281
click at [260, 226] on div at bounding box center [264, 228] width 9 height 9
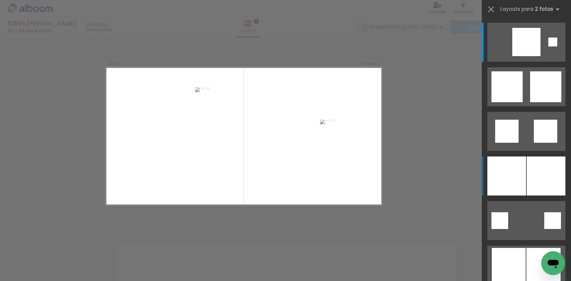
click at [543, 166] on div at bounding box center [545, 175] width 39 height 39
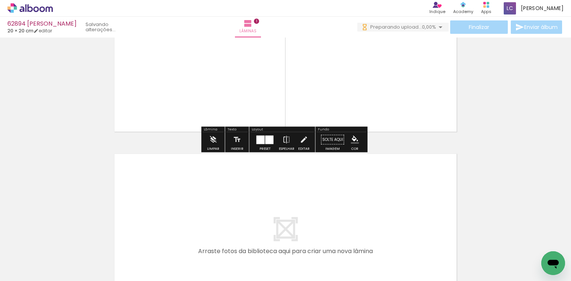
drag, startPoint x: 165, startPoint y: 259, endPoint x: 207, endPoint y: 192, distance: 79.1
click at [207, 192] on quentale-workspace at bounding box center [285, 140] width 571 height 281
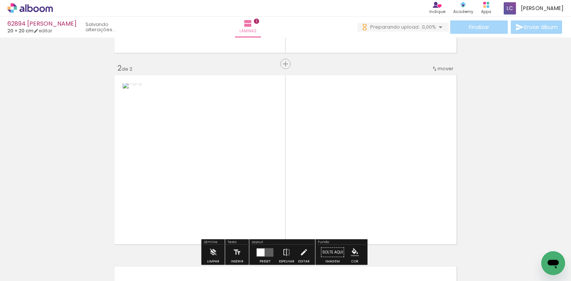
drag, startPoint x: 210, startPoint y: 244, endPoint x: 285, endPoint y: 172, distance: 103.8
click at [270, 178] on quentale-workspace at bounding box center [285, 140] width 571 height 281
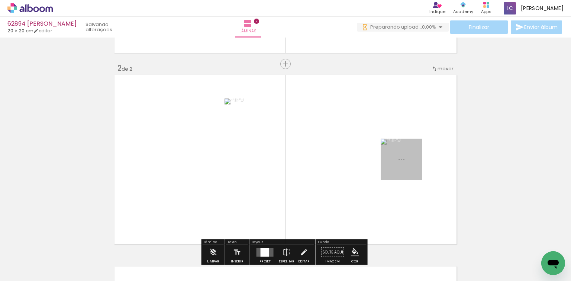
scroll to position [201, 0]
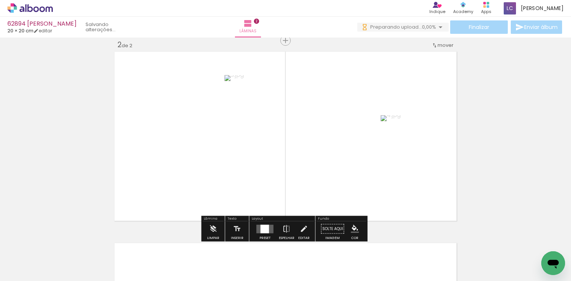
click at [260, 229] on div at bounding box center [264, 228] width 9 height 9
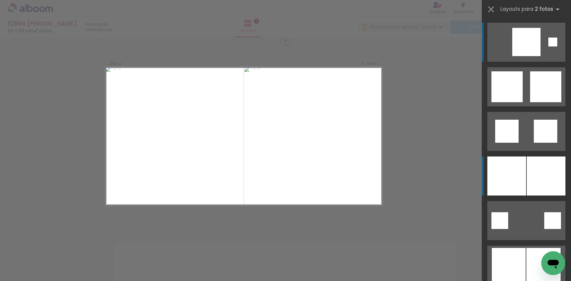
click at [501, 181] on div at bounding box center [506, 175] width 39 height 39
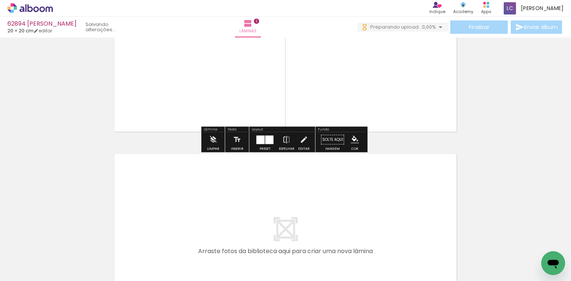
drag, startPoint x: 250, startPoint y: 247, endPoint x: 266, endPoint y: 226, distance: 27.0
click at [266, 226] on quentale-workspace at bounding box center [285, 140] width 571 height 281
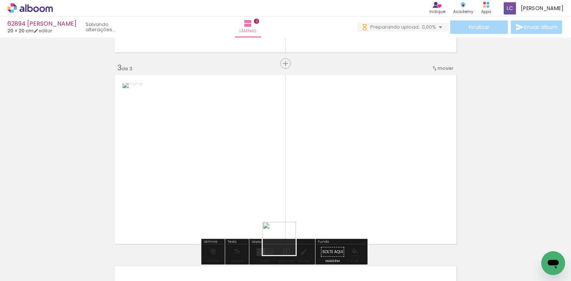
drag, startPoint x: 283, startPoint y: 246, endPoint x: 283, endPoint y: 216, distance: 29.7
click at [286, 227] on quentale-workspace at bounding box center [285, 140] width 571 height 281
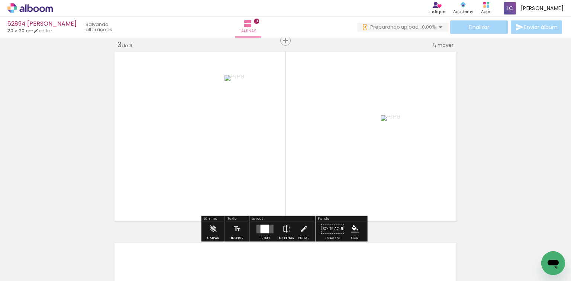
click at [273, 227] on paper-button "Preset" at bounding box center [265, 230] width 24 height 19
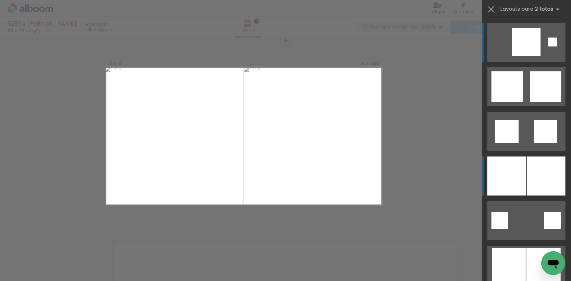
click at [506, 184] on div at bounding box center [506, 175] width 39 height 39
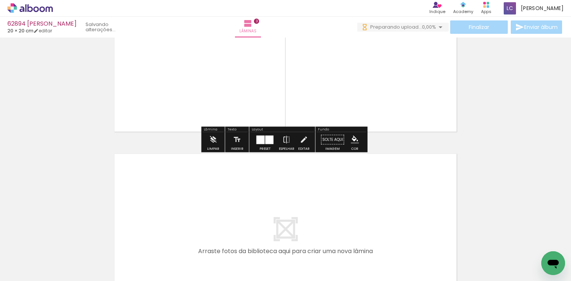
drag, startPoint x: 331, startPoint y: 254, endPoint x: 352, endPoint y: 235, distance: 27.6
click at [339, 226] on quentale-workspace at bounding box center [285, 140] width 571 height 281
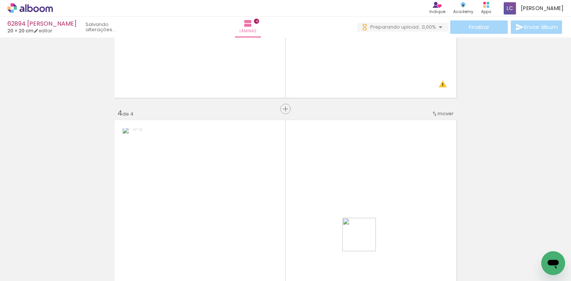
drag, startPoint x: 364, startPoint y: 240, endPoint x: 270, endPoint y: 215, distance: 97.3
click at [364, 220] on quentale-workspace at bounding box center [285, 140] width 571 height 281
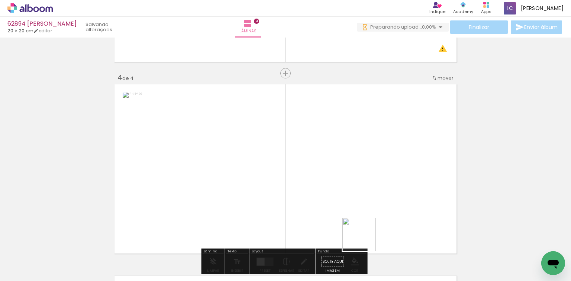
scroll to position [583, 0]
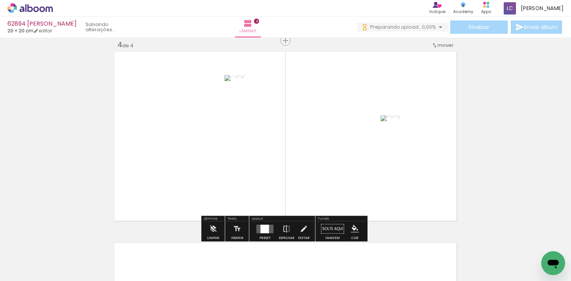
click at [260, 230] on div at bounding box center [264, 228] width 9 height 9
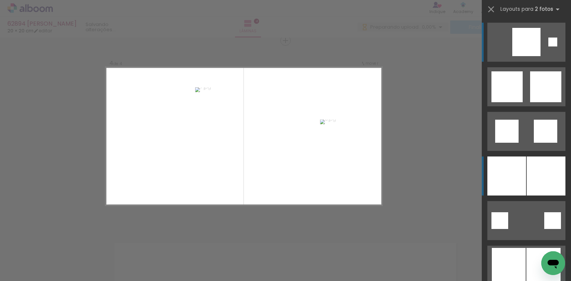
click at [510, 169] on div at bounding box center [506, 175] width 39 height 39
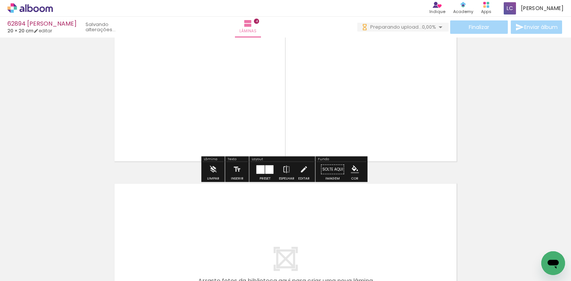
drag, startPoint x: 418, startPoint y: 224, endPoint x: 441, endPoint y: 246, distance: 31.3
click at [425, 222] on quentale-workspace at bounding box center [285, 140] width 571 height 281
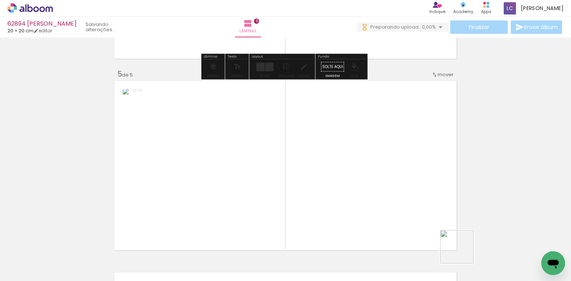
drag, startPoint x: 462, startPoint y: 252, endPoint x: 329, endPoint y: 197, distance: 143.7
click at [431, 226] on quentale-workspace at bounding box center [285, 140] width 571 height 281
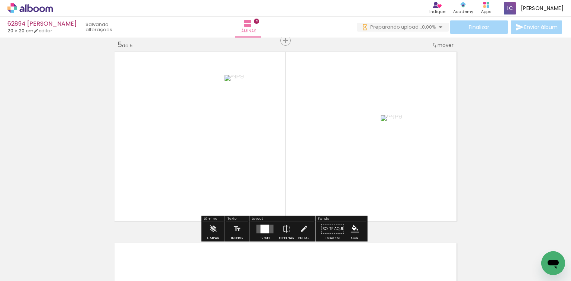
drag, startPoint x: 255, startPoint y: 237, endPoint x: 264, endPoint y: 231, distance: 10.4
click at [257, 235] on quentale-thumb at bounding box center [241, 255] width 42 height 43
click at [266, 229] on div at bounding box center [264, 228] width 9 height 9
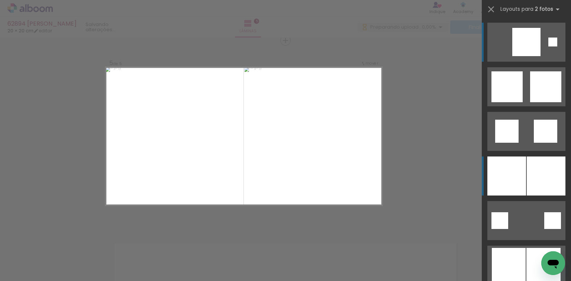
click at [513, 192] on div at bounding box center [506, 175] width 39 height 39
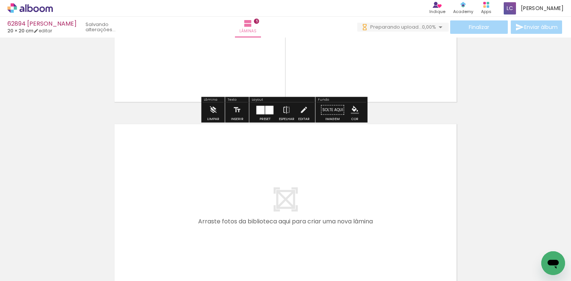
drag, startPoint x: 491, startPoint y: 256, endPoint x: 400, endPoint y: 190, distance: 112.0
click at [400, 190] on quentale-workspace at bounding box center [285, 140] width 571 height 281
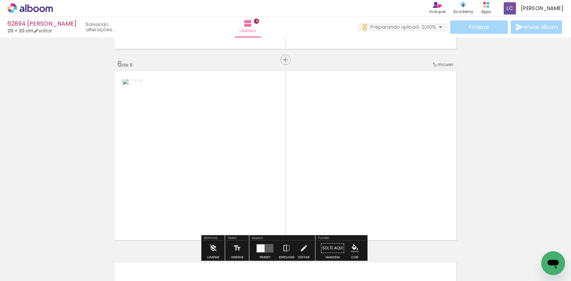
drag, startPoint x: 536, startPoint y: 255, endPoint x: 250, endPoint y: 131, distance: 312.1
click at [438, 186] on quentale-workspace at bounding box center [285, 140] width 571 height 281
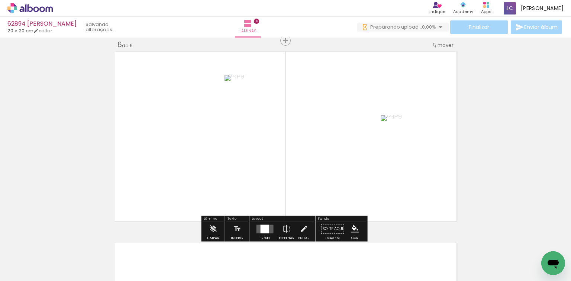
scroll to position [966, 0]
click at [270, 231] on quentale-layouter at bounding box center [264, 228] width 17 height 9
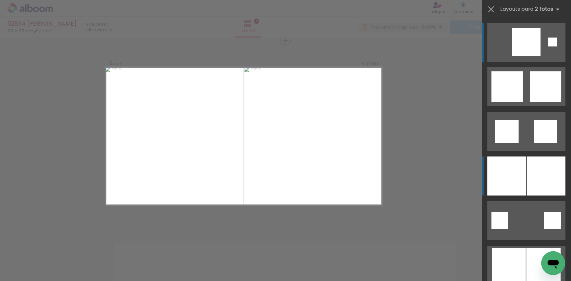
click at [545, 179] on div at bounding box center [545, 175] width 39 height 39
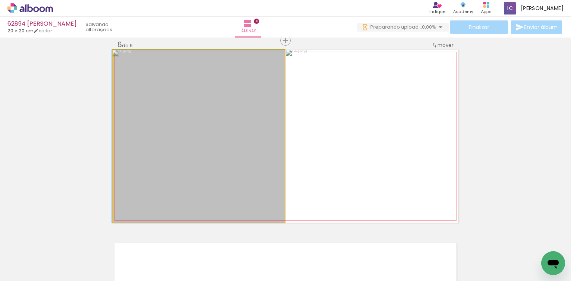
drag, startPoint x: 211, startPoint y: 123, endPoint x: 210, endPoint y: 138, distance: 15.3
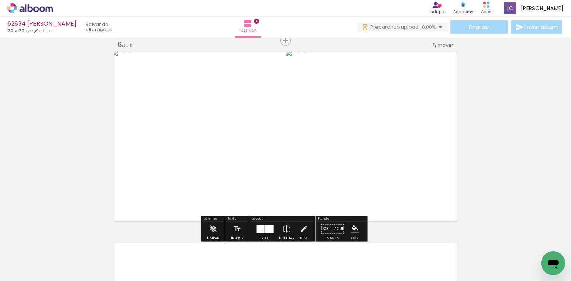
click at [304, 111] on quentale-photo at bounding box center [372, 136] width 172 height 173
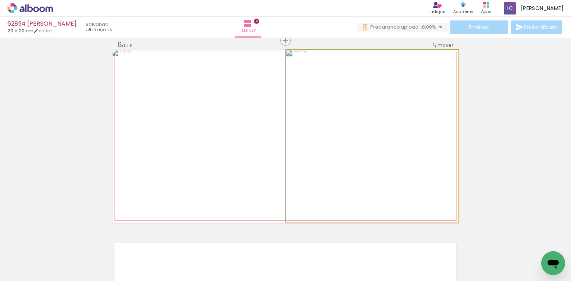
click at [304, 111] on quentale-photo at bounding box center [372, 136] width 172 height 173
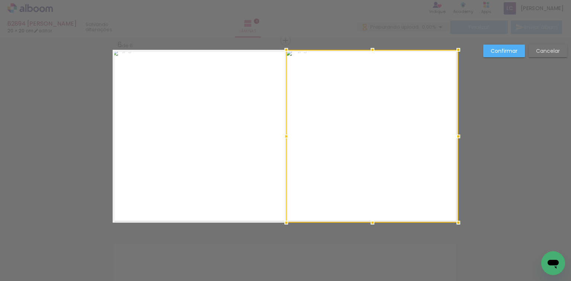
click at [500, 59] on div "Confirmar Cancelar" at bounding box center [523, 54] width 88 height 18
click at [488, 48] on paper-button "Confirmar" at bounding box center [504, 51] width 42 height 13
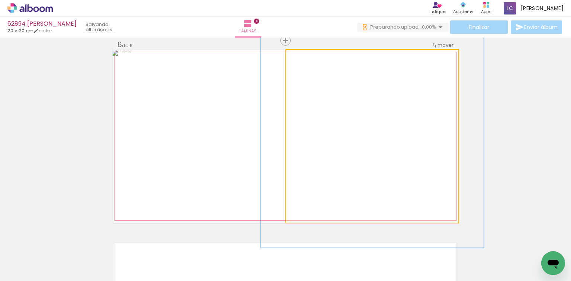
drag, startPoint x: 300, startPoint y: 55, endPoint x: 308, endPoint y: 56, distance: 7.5
type paper-slider "129"
click at [308, 56] on div at bounding box center [311, 57] width 7 height 7
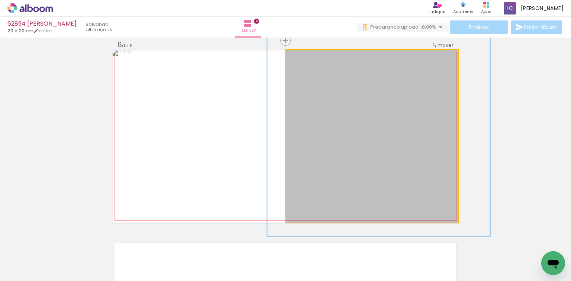
drag, startPoint x: 345, startPoint y: 85, endPoint x: 351, endPoint y: 74, distance: 13.1
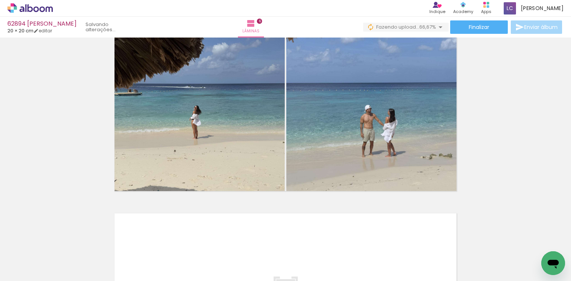
scroll to position [0, 349]
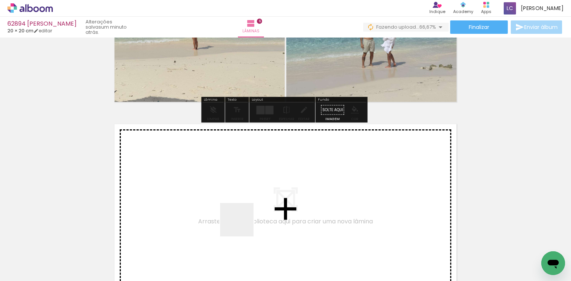
drag, startPoint x: 235, startPoint y: 236, endPoint x: 248, endPoint y: 215, distance: 24.3
click at [248, 215] on quentale-workspace at bounding box center [285, 140] width 571 height 281
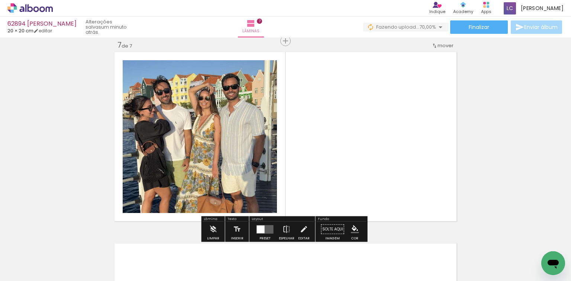
drag, startPoint x: 275, startPoint y: 222, endPoint x: 280, endPoint y: 186, distance: 36.4
click at [290, 175] on quentale-workspace at bounding box center [285, 140] width 571 height 281
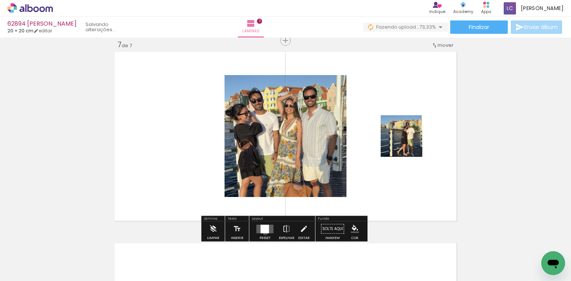
drag, startPoint x: 263, startPoint y: 232, endPoint x: 299, endPoint y: 222, distance: 36.6
click at [264, 230] on div at bounding box center [264, 228] width 9 height 9
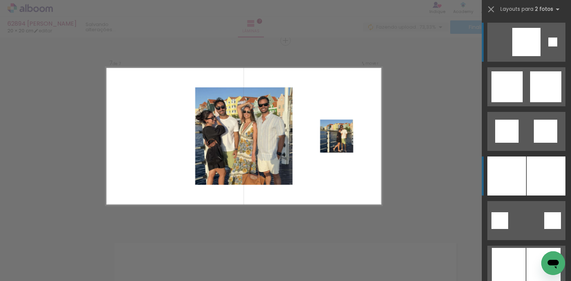
click at [526, 178] on div at bounding box center [545, 175] width 39 height 39
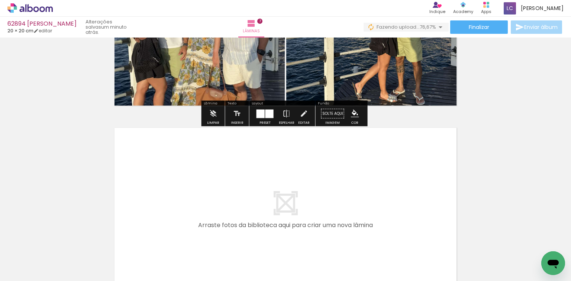
scroll to position [1276, 0]
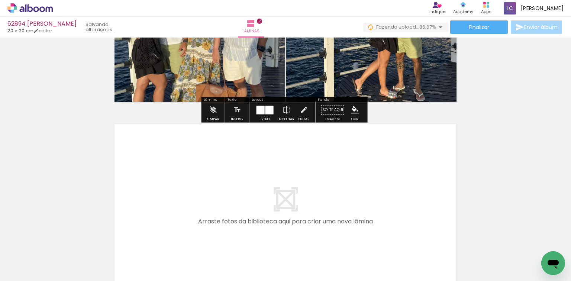
drag, startPoint x: 321, startPoint y: 233, endPoint x: 353, endPoint y: 249, distance: 35.4
click at [335, 220] on quentale-workspace at bounding box center [285, 140] width 571 height 281
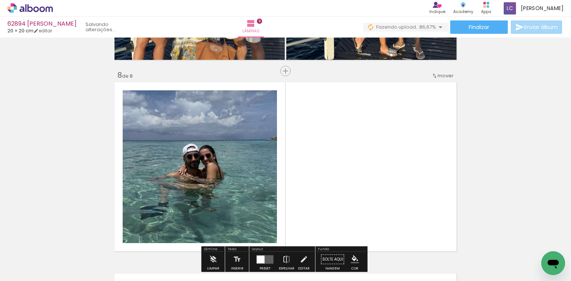
drag, startPoint x: 351, startPoint y: 215, endPoint x: 300, endPoint y: 195, distance: 54.6
click at [347, 208] on quentale-workspace at bounding box center [285, 140] width 571 height 281
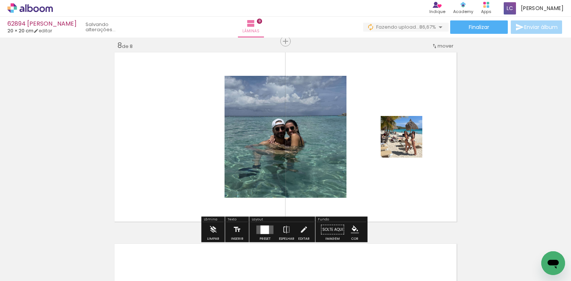
scroll to position [1348, 0]
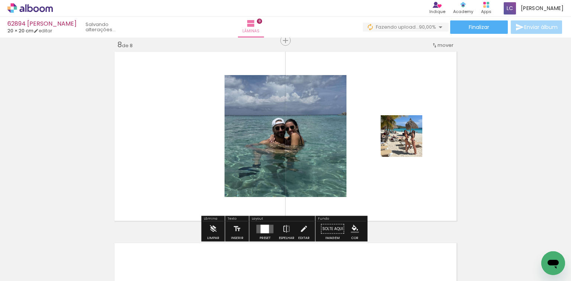
click at [260, 225] on div at bounding box center [264, 228] width 9 height 9
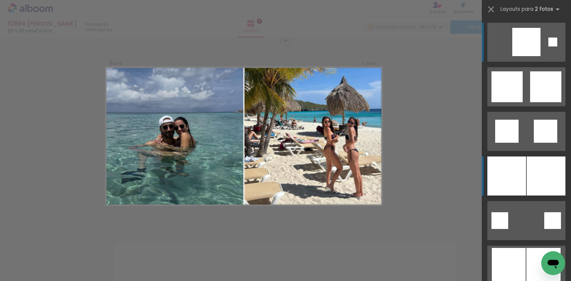
click at [506, 173] on div at bounding box center [506, 175] width 39 height 39
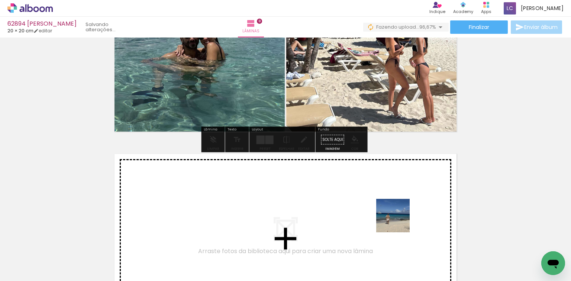
drag, startPoint x: 401, startPoint y: 249, endPoint x: 396, endPoint y: 211, distance: 37.9
click at [396, 211] on quentale-workspace at bounding box center [285, 140] width 571 height 281
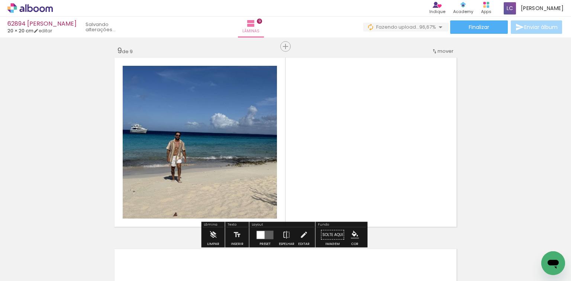
scroll to position [1540, 0]
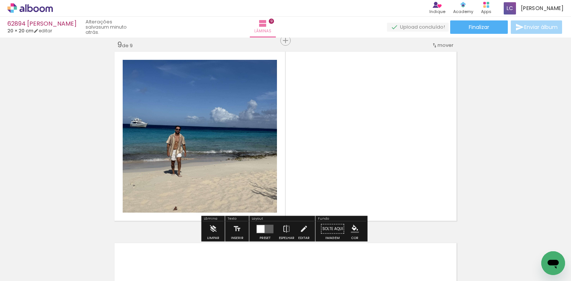
drag, startPoint x: 444, startPoint y: 251, endPoint x: 345, endPoint y: 165, distance: 131.4
click at [412, 175] on quentale-workspace at bounding box center [285, 140] width 571 height 281
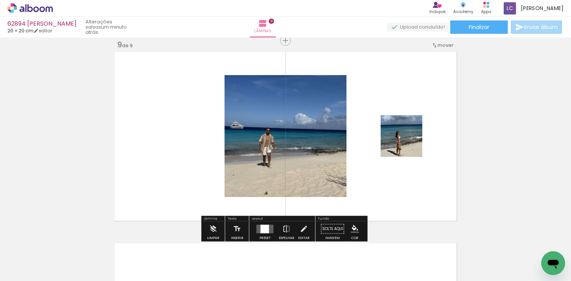
click at [261, 222] on div at bounding box center [265, 228] width 20 height 15
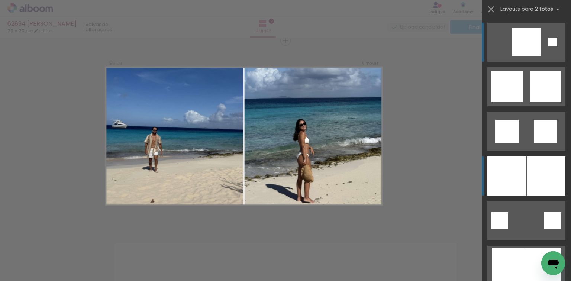
click at [550, 167] on div at bounding box center [545, 175] width 39 height 39
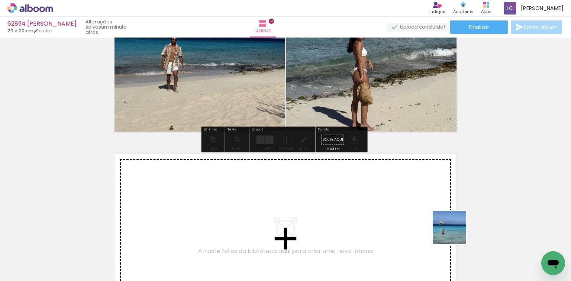
drag, startPoint x: 455, startPoint y: 233, endPoint x: 385, endPoint y: 199, distance: 77.6
click at [385, 199] on quentale-workspace at bounding box center [285, 140] width 571 height 281
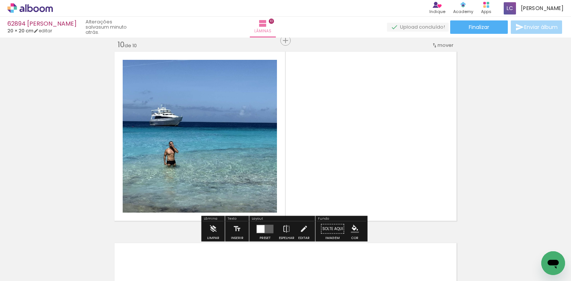
click at [365, 183] on quentale-workspace at bounding box center [285, 140] width 571 height 281
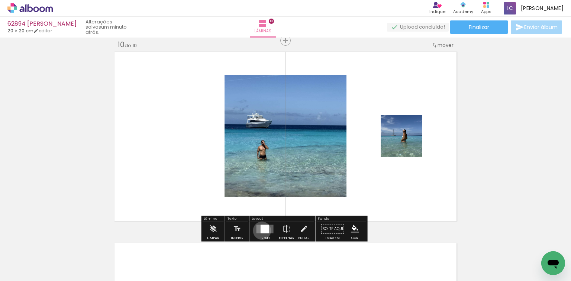
click at [260, 230] on div at bounding box center [264, 228] width 9 height 9
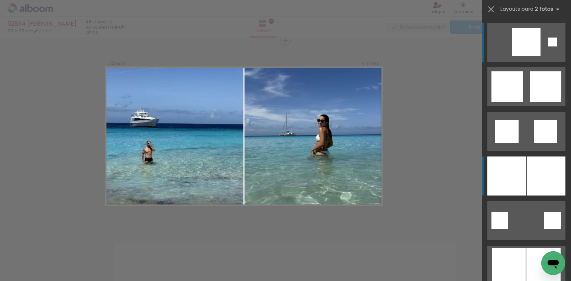
click at [527, 166] on div at bounding box center [545, 175] width 39 height 39
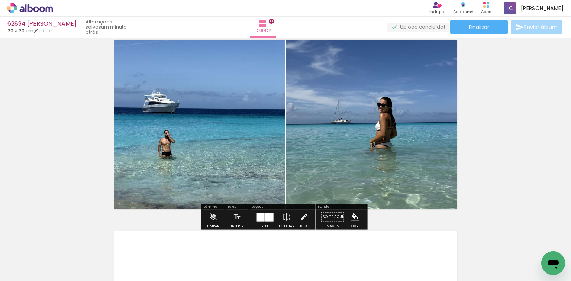
scroll to position [1774, 0]
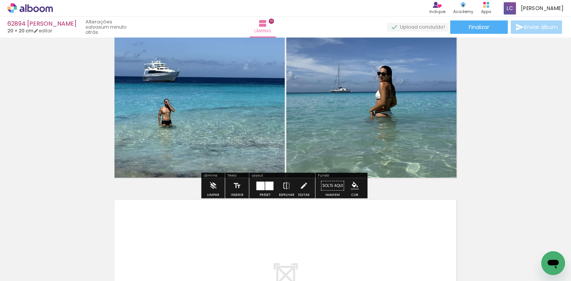
drag, startPoint x: 403, startPoint y: 278, endPoint x: 10, endPoint y: 9, distance: 476.8
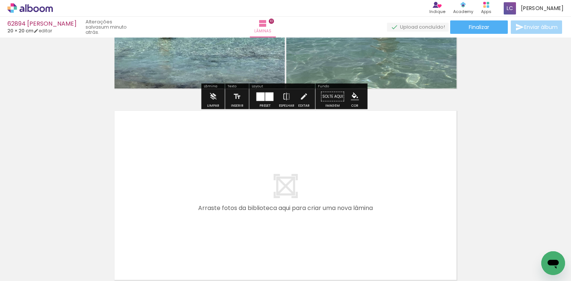
drag, startPoint x: 194, startPoint y: 236, endPoint x: 227, endPoint y: 205, distance: 45.5
click at [227, 205] on quentale-workspace at bounding box center [285, 140] width 571 height 281
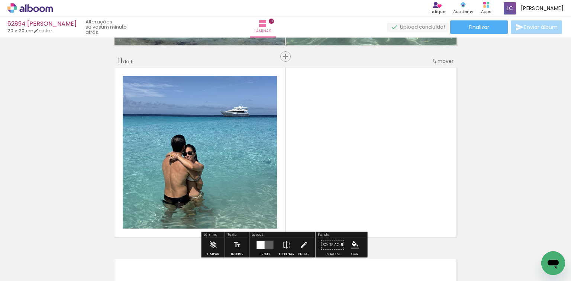
drag, startPoint x: 244, startPoint y: 251, endPoint x: 281, endPoint y: 205, distance: 58.8
click at [282, 198] on quentale-workspace at bounding box center [285, 140] width 571 height 281
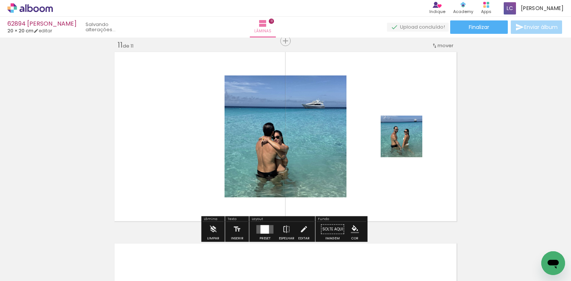
scroll to position [1922, 0]
click at [265, 227] on div at bounding box center [264, 228] width 9 height 9
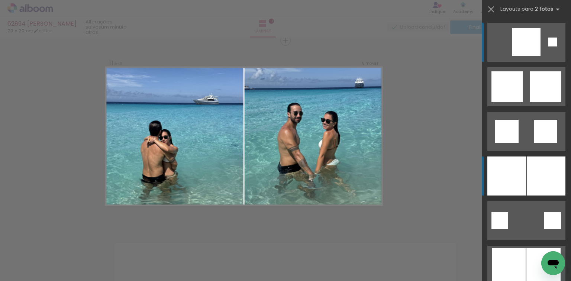
click at [504, 169] on div at bounding box center [506, 175] width 39 height 39
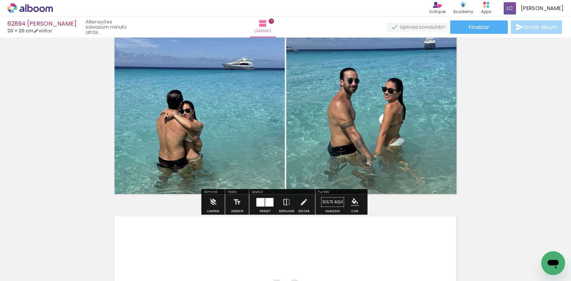
scroll to position [2041, 0]
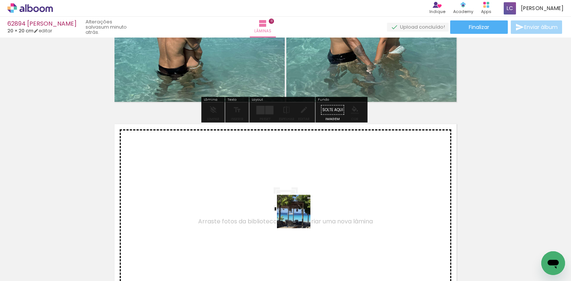
drag, startPoint x: 286, startPoint y: 243, endPoint x: 322, endPoint y: 253, distance: 37.5
click at [304, 213] on quentale-workspace at bounding box center [285, 140] width 571 height 281
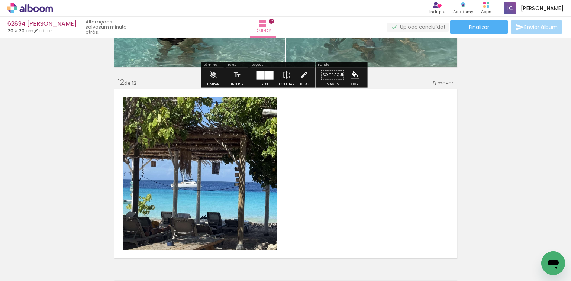
drag, startPoint x: 322, startPoint y: 255, endPoint x: 315, endPoint y: 201, distance: 55.0
click at [346, 206] on quentale-workspace at bounding box center [285, 140] width 571 height 281
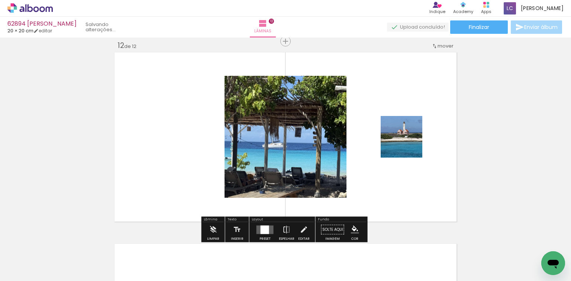
scroll to position [2113, 0]
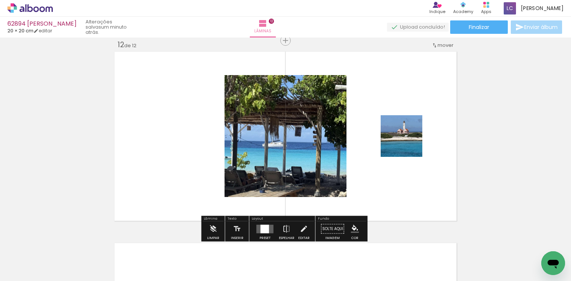
click at [266, 222] on div at bounding box center [265, 228] width 20 height 15
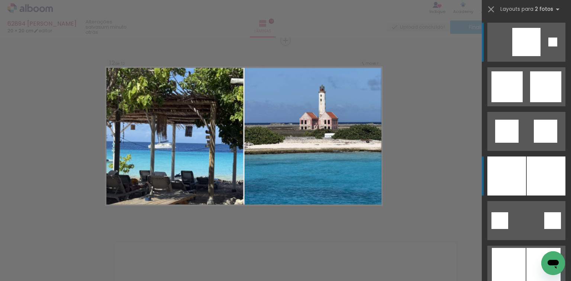
click at [512, 186] on div at bounding box center [506, 175] width 39 height 39
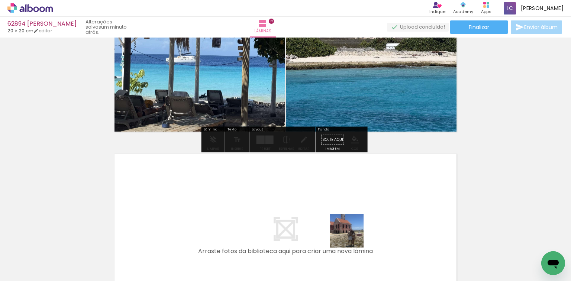
drag, startPoint x: 351, startPoint y: 250, endPoint x: 383, endPoint y: 242, distance: 32.4
click at [361, 232] on quentale-workspace at bounding box center [285, 140] width 571 height 281
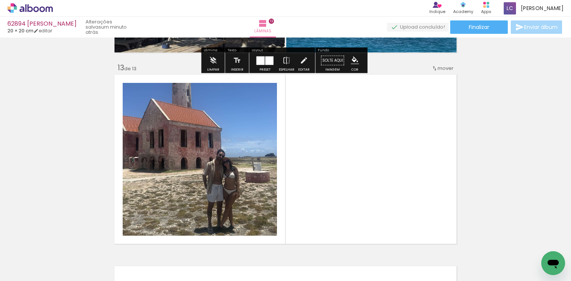
drag, startPoint x: 404, startPoint y: 226, endPoint x: 293, endPoint y: 203, distance: 113.4
click at [380, 213] on quentale-workspace at bounding box center [285, 140] width 571 height 281
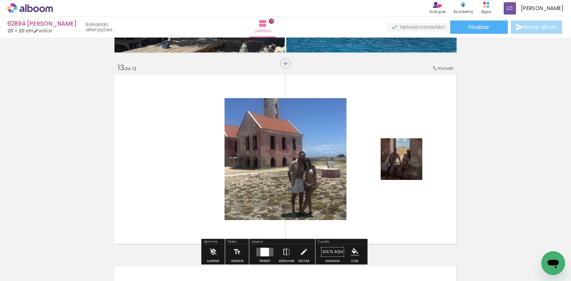
scroll to position [2305, 0]
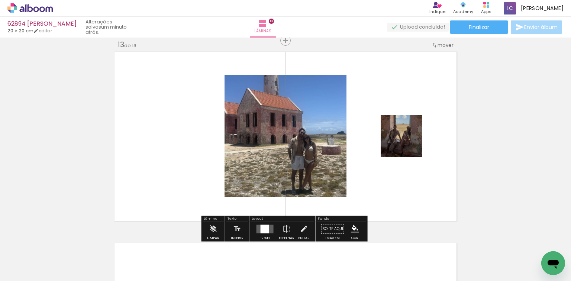
drag, startPoint x: 263, startPoint y: 224, endPoint x: 277, endPoint y: 219, distance: 14.7
click at [263, 225] on div at bounding box center [264, 228] width 9 height 9
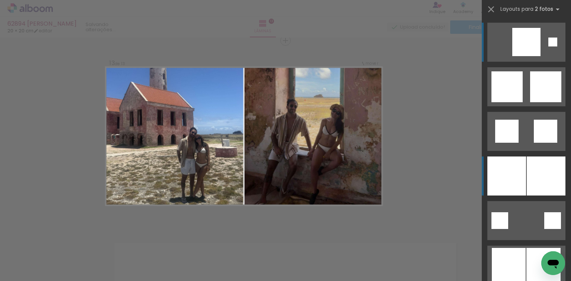
click at [512, 176] on div at bounding box center [506, 175] width 39 height 39
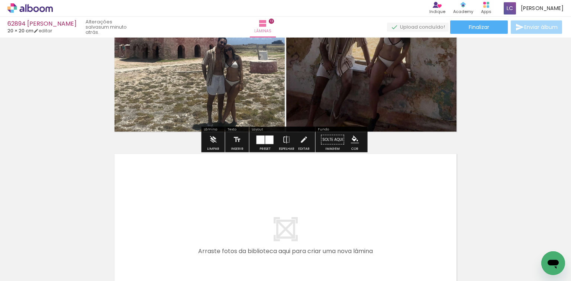
drag, startPoint x: 382, startPoint y: 220, endPoint x: 376, endPoint y: 218, distance: 6.4
click at [376, 218] on quentale-workspace at bounding box center [285, 140] width 571 height 281
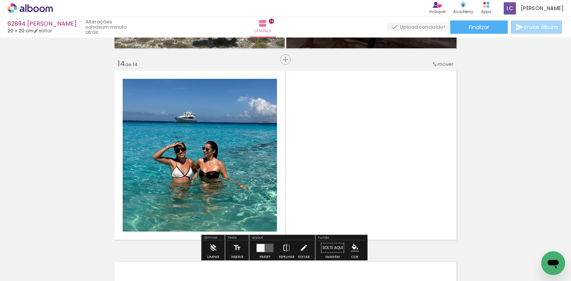
click at [397, 159] on quentale-workspace at bounding box center [285, 140] width 571 height 281
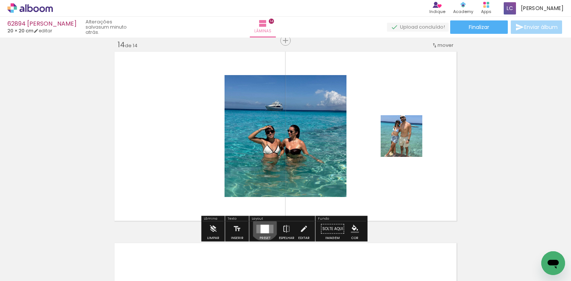
click at [262, 225] on div at bounding box center [264, 228] width 9 height 9
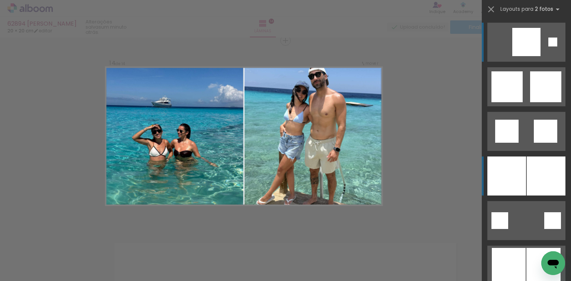
click at [513, 176] on div at bounding box center [506, 175] width 39 height 39
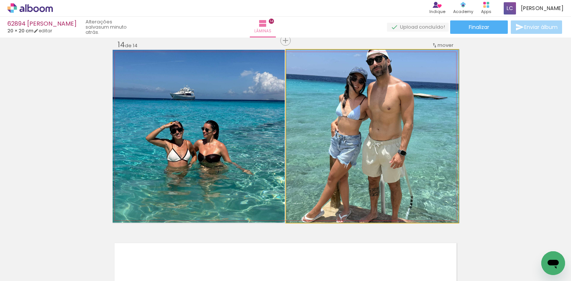
drag, startPoint x: 400, startPoint y: 170, endPoint x: 402, endPoint y: 177, distance: 7.5
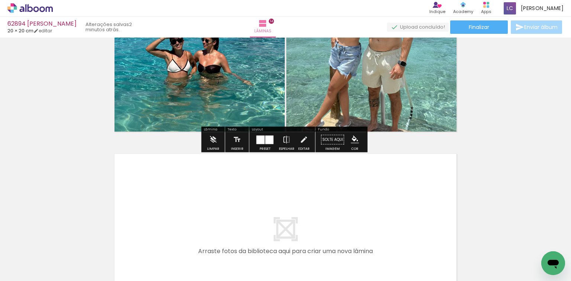
scroll to position [0, 740]
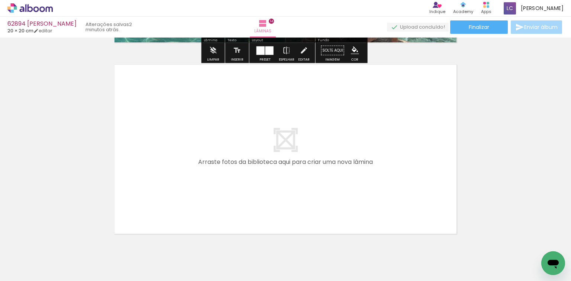
click at [361, 201] on quentale-workspace at bounding box center [285, 140] width 571 height 281
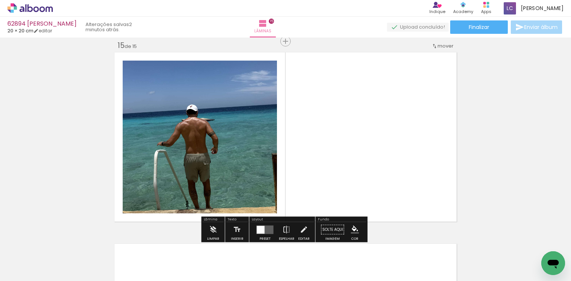
scroll to position [2687, 0]
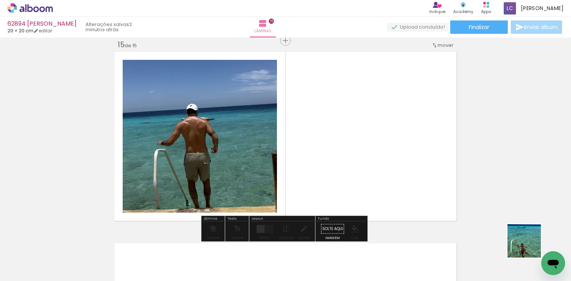
drag, startPoint x: 532, startPoint y: 249, endPoint x: 321, endPoint y: 196, distance: 217.6
click at [388, 197] on quentale-workspace at bounding box center [285, 140] width 571 height 281
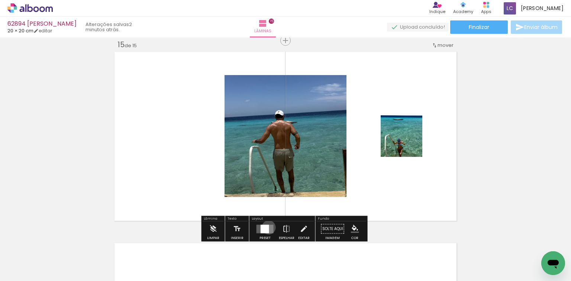
click at [267, 227] on div at bounding box center [264, 228] width 9 height 9
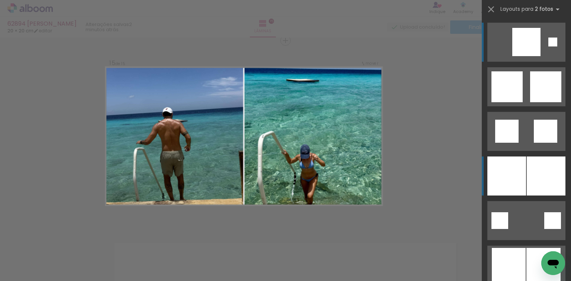
click at [518, 174] on div at bounding box center [506, 175] width 39 height 39
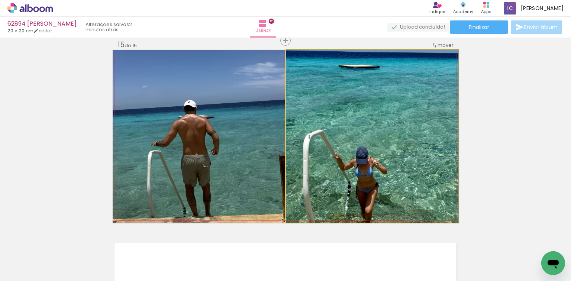
drag, startPoint x: 383, startPoint y: 113, endPoint x: 399, endPoint y: 93, distance: 25.9
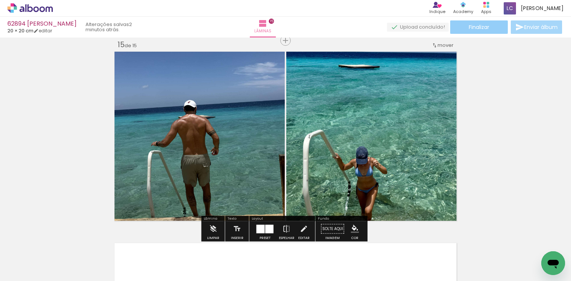
click at [489, 26] on paper-button "Finalizar" at bounding box center [479, 26] width 58 height 13
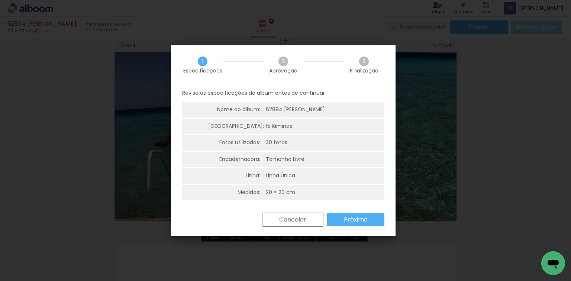
click at [0, 0] on slot "Próximo" at bounding box center [0, 0] width 0 height 0
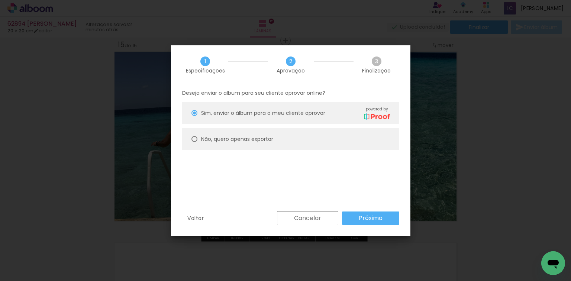
click at [227, 133] on paper-radio-button "Não, quero apenas exportar" at bounding box center [290, 139] width 217 height 22
type paper-radio-button "on"
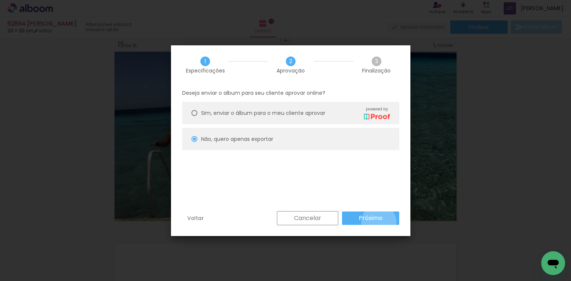
click at [0, 0] on slot "Próximo" at bounding box center [0, 0] width 0 height 0
type input "Alta, 300 DPI"
click at [0, 0] on paper-button "Exportar" at bounding box center [0, 0] width 0 height 0
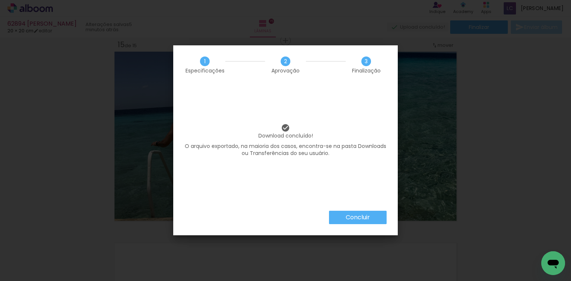
scroll to position [0, 740]
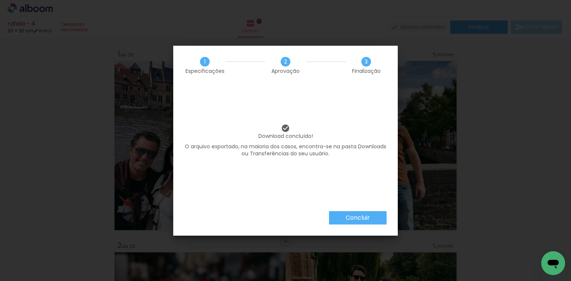
scroll to position [3597, 0]
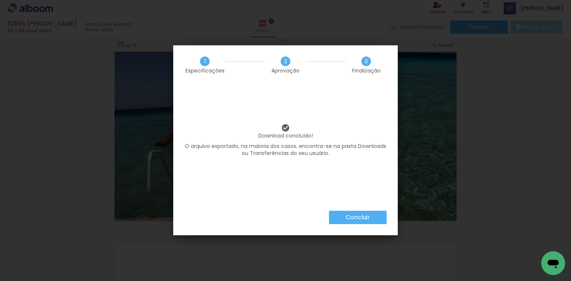
scroll to position [0, 740]
